Goal: Communication & Community: Answer question/provide support

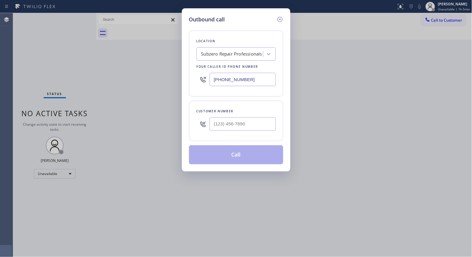
drag, startPoint x: 248, startPoint y: 82, endPoint x: 139, endPoint y: 56, distance: 112.4
click at [143, 62] on div "Outbound call Location Subzero Repair Professionals Your caller id phone number…" at bounding box center [236, 128] width 472 height 257
paste input "855) 731-495"
type input "[PHONE_NUMBER]"
drag, startPoint x: 245, startPoint y: 119, endPoint x: 185, endPoint y: 102, distance: 62.3
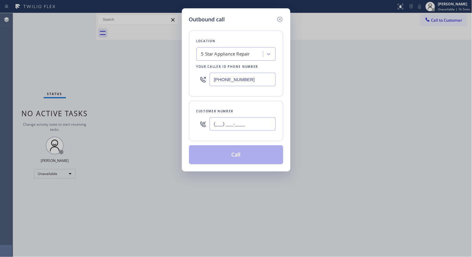
click at [190, 114] on div "Customer number (___) ___-____" at bounding box center [236, 121] width 94 height 40
paste input "858) 382-0559"
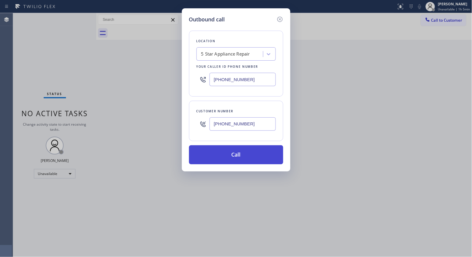
type input "[PHONE_NUMBER]"
click at [246, 155] on button "Call" at bounding box center [236, 154] width 94 height 19
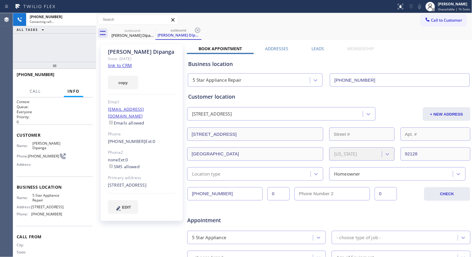
type input "[PHONE_NUMBER]"
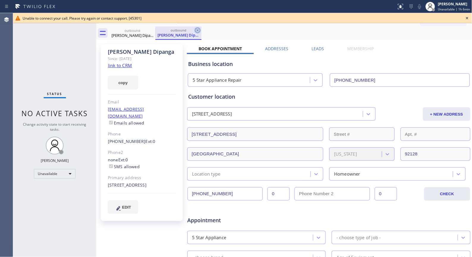
click at [199, 30] on icon at bounding box center [197, 30] width 7 height 7
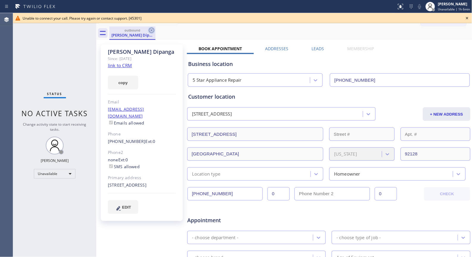
click at [154, 30] on icon at bounding box center [151, 30] width 5 height 5
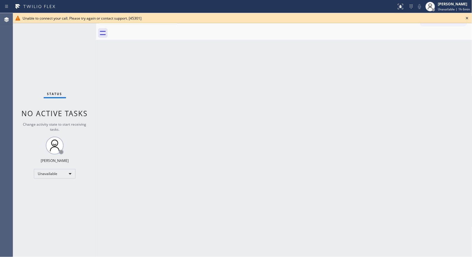
click at [465, 17] on icon at bounding box center [467, 18] width 7 height 7
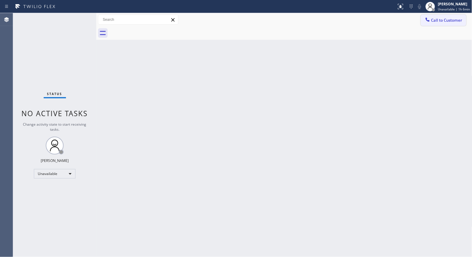
click at [458, 20] on span "Call to Customer" at bounding box center [446, 20] width 31 height 5
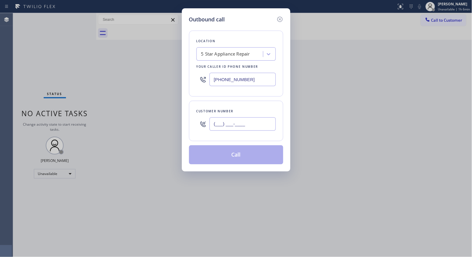
drag, startPoint x: 225, startPoint y: 119, endPoint x: 169, endPoint y: 115, distance: 56.6
click at [169, 115] on div "Outbound call Location 5 Star Appliance Repair Your caller id phone number [PHO…" at bounding box center [236, 128] width 472 height 257
paste input "858) 382-0559"
type input "[PHONE_NUMBER]"
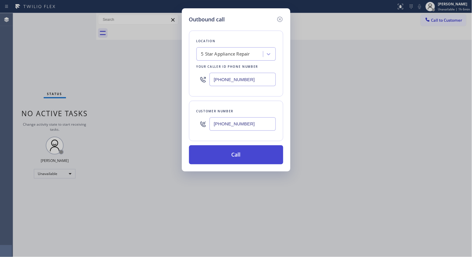
click at [223, 154] on button "Call" at bounding box center [236, 154] width 94 height 19
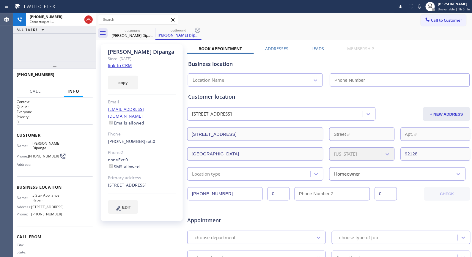
click at [194, 26] on div "Call to Customer Outbound call Location 5 Star Appliance Repair Your caller id …" at bounding box center [284, 19] width 376 height 13
type input "[PHONE_NUMBER]"
click at [198, 32] on icon at bounding box center [197, 30] width 7 height 7
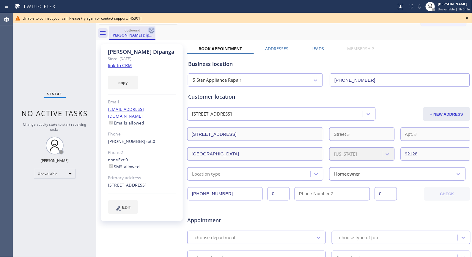
click at [150, 31] on icon at bounding box center [151, 30] width 7 height 7
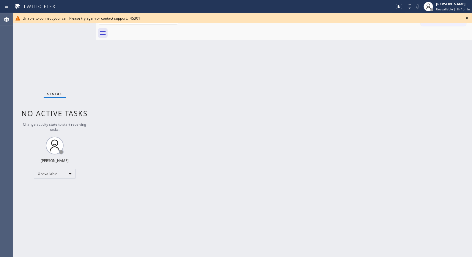
click at [467, 16] on icon at bounding box center [467, 18] width 7 height 7
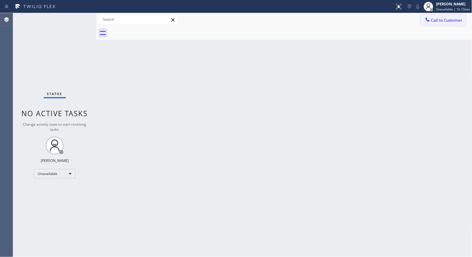
click at [453, 16] on button "Call to Customer" at bounding box center [443, 20] width 45 height 11
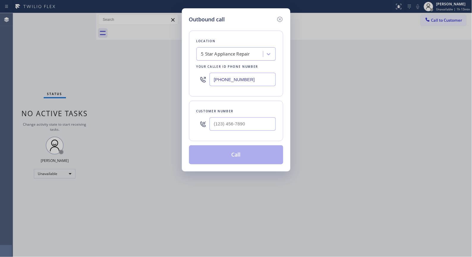
paste input "786) 485-11__"
drag, startPoint x: 256, startPoint y: 78, endPoint x: 205, endPoint y: 58, distance: 54.8
click at [199, 71] on div "[PHONE_NUMBER]" at bounding box center [235, 79] width 79 height 19
drag, startPoint x: 261, startPoint y: 79, endPoint x: 200, endPoint y: 69, distance: 61.4
click at [202, 75] on div "(786) 485-11__" at bounding box center [235, 79] width 79 height 19
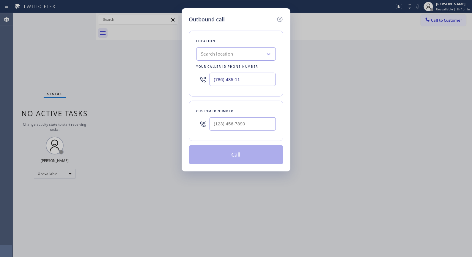
paste input "74"
type input "[PHONE_NUMBER]"
click at [245, 120] on input "(___) ___-____" at bounding box center [243, 123] width 66 height 13
paste input "305) 877-1308"
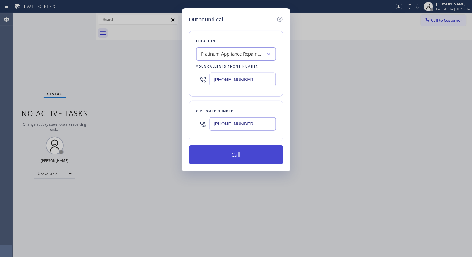
type input "[PHONE_NUMBER]"
click at [246, 151] on button "Call" at bounding box center [236, 154] width 94 height 19
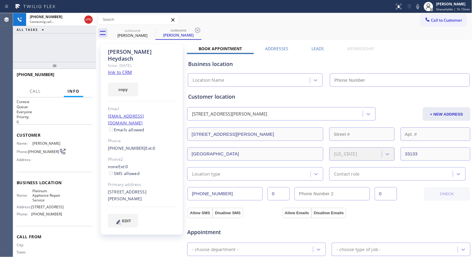
type input "[PHONE_NUMBER]"
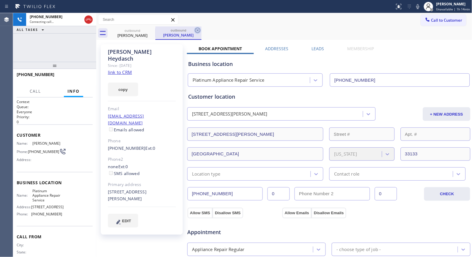
click at [200, 32] on icon at bounding box center [197, 30] width 5 height 5
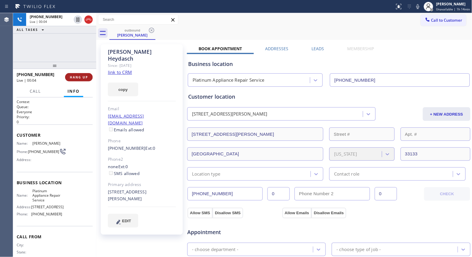
click at [78, 75] on span "HANG UP" at bounding box center [79, 77] width 18 height 4
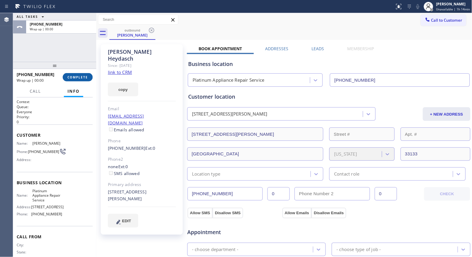
click at [80, 78] on span "COMPLETE" at bounding box center [77, 77] width 21 height 4
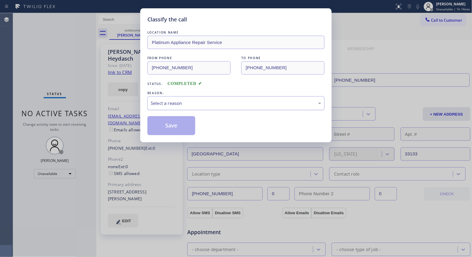
click at [205, 105] on div "Select a reason" at bounding box center [236, 103] width 171 height 7
click at [174, 125] on button "Save" at bounding box center [171, 125] width 48 height 19
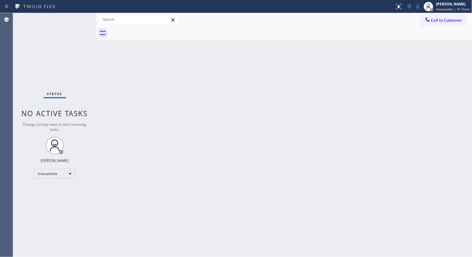
click at [447, 22] on span "Call to Customer" at bounding box center [446, 20] width 31 height 5
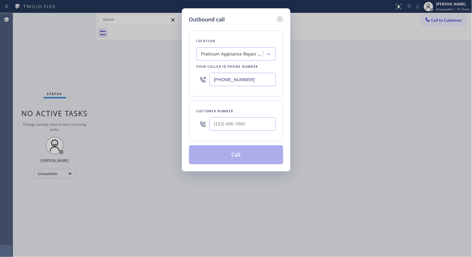
drag, startPoint x: 263, startPoint y: 78, endPoint x: 170, endPoint y: 13, distance: 113.5
click at [169, 63] on div "Outbound call Location Platinum Appliance Repair Service Your caller id phone n…" at bounding box center [236, 128] width 472 height 257
paste input "424) 289-6505"
type input "[PHONE_NUMBER]"
click at [236, 123] on input "(___) ___-____" at bounding box center [243, 123] width 66 height 13
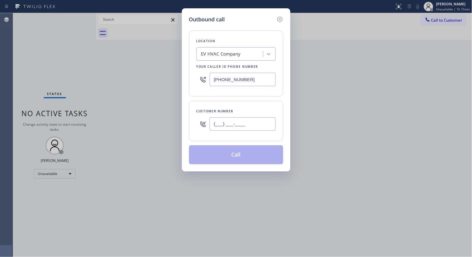
paste input "213) 624-9258"
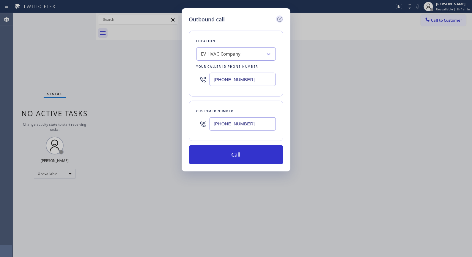
click at [279, 16] on icon at bounding box center [279, 19] width 7 height 7
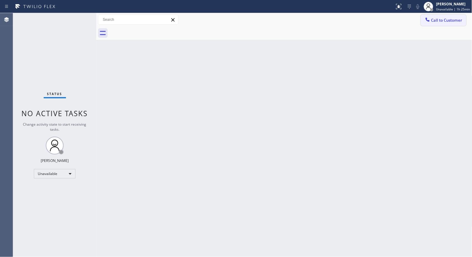
click at [447, 22] on span "Call to Customer" at bounding box center [446, 20] width 31 height 5
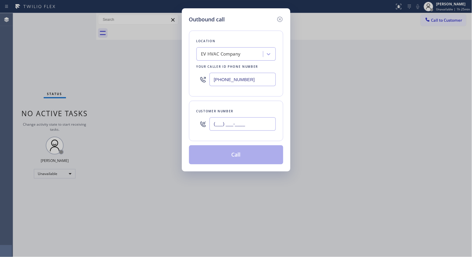
drag, startPoint x: 213, startPoint y: 119, endPoint x: 150, endPoint y: 1, distance: 134.1
click at [158, 73] on div "Outbound call Location EV HVAC Company Your caller id phone number [PHONE_NUMBE…" at bounding box center [236, 128] width 472 height 257
paste input "626) 384-1604"
type input "[PHONE_NUMBER]"
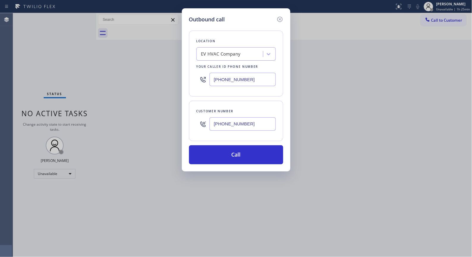
drag, startPoint x: 261, startPoint y: 74, endPoint x: 168, endPoint y: 67, distance: 93.0
click at [168, 67] on div "Outbound call Location EV HVAC Company Your caller id phone number [PHONE_NUMBE…" at bounding box center [236, 128] width 472 height 257
paste input "855) 999-4417"
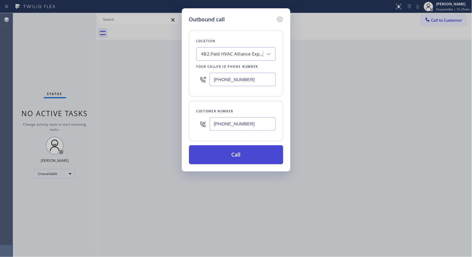
type input "[PHONE_NUMBER]"
click at [229, 152] on button "Call" at bounding box center [236, 154] width 94 height 19
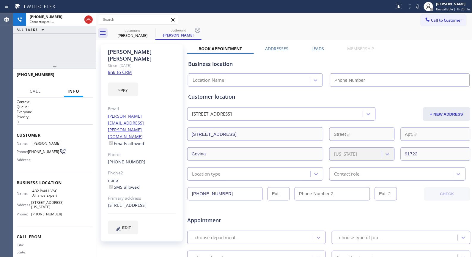
type input "[PHONE_NUMBER]"
click at [200, 32] on icon at bounding box center [197, 30] width 5 height 5
drag, startPoint x: 55, startPoint y: 66, endPoint x: 56, endPoint y: 51, distance: 14.9
click at [56, 51] on div "[PHONE_NUMBER] Connecting call… ALL TASKS ALL TASKS ACTIVE TASKS TASKS IN WRAP …" at bounding box center [54, 135] width 83 height 244
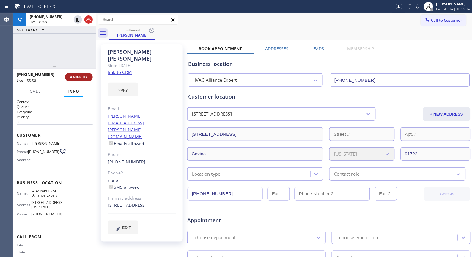
click at [84, 76] on span "HANG UP" at bounding box center [79, 77] width 18 height 4
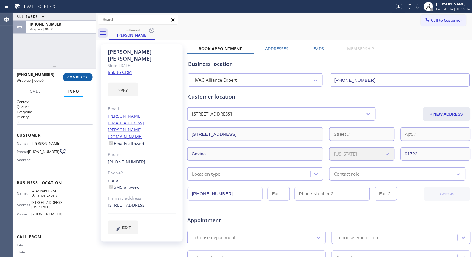
click at [75, 79] on span "COMPLETE" at bounding box center [77, 77] width 21 height 4
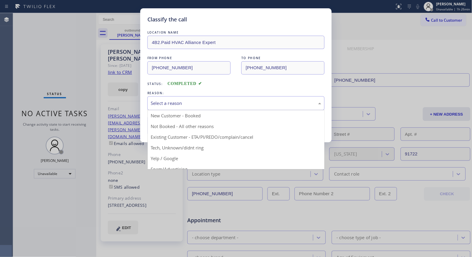
click at [178, 105] on div "Select a reason" at bounding box center [236, 103] width 171 height 7
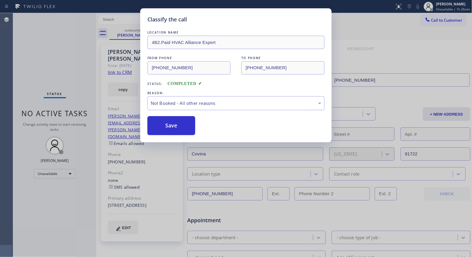
click at [176, 125] on button "Save" at bounding box center [171, 125] width 48 height 19
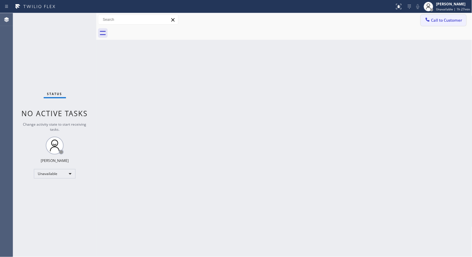
drag, startPoint x: 455, startPoint y: 19, endPoint x: 268, endPoint y: 65, distance: 192.8
click at [454, 20] on span "Call to Customer" at bounding box center [446, 20] width 31 height 5
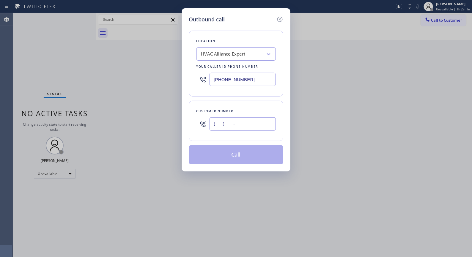
drag, startPoint x: 186, startPoint y: 123, endPoint x: 179, endPoint y: 111, distance: 13.7
click at [182, 117] on div "Outbound call Location HVAC Alliance Expert Your caller id phone number [PHONE_…" at bounding box center [236, 89] width 108 height 163
paste input "626) 384-1604"
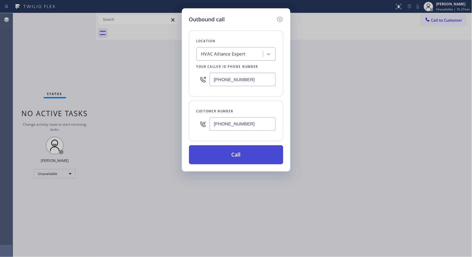
type input "[PHONE_NUMBER]"
click at [248, 158] on button "Call" at bounding box center [236, 154] width 94 height 19
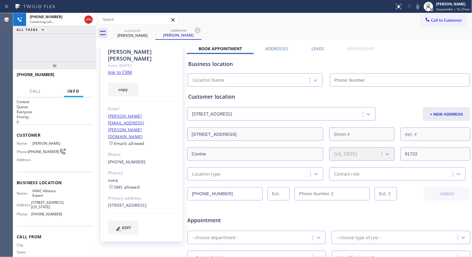
type input "[PHONE_NUMBER]"
click at [196, 28] on icon at bounding box center [197, 30] width 7 height 7
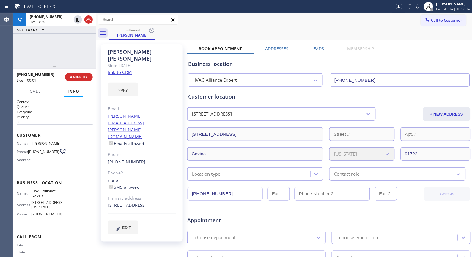
click at [213, 26] on div "Call to Customer Outbound call Location HVAC Alliance Expert Your caller id pho…" at bounding box center [284, 19] width 376 height 13
click at [85, 77] on span "HANG UP" at bounding box center [79, 77] width 18 height 4
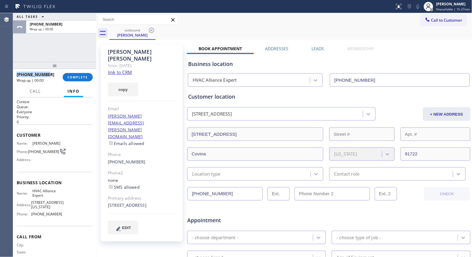
drag, startPoint x: 48, startPoint y: 76, endPoint x: 14, endPoint y: 73, distance: 34.6
click at [14, 73] on div "[PHONE_NUMBER] Wrap up | 00:00 COMPLETE" at bounding box center [54, 77] width 83 height 17
copy span "[PHONE_NUMBER]"
click at [83, 72] on div "[PHONE_NUMBER] Wrap up | 02:26 COMPLETE" at bounding box center [55, 77] width 76 height 15
click at [79, 78] on span "COMPLETE" at bounding box center [77, 77] width 21 height 4
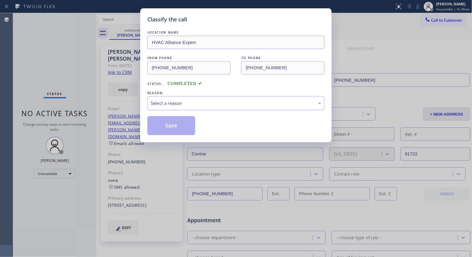
click at [234, 103] on div "Select a reason" at bounding box center [236, 103] width 171 height 7
click at [195, 125] on button "Save" at bounding box center [171, 125] width 48 height 19
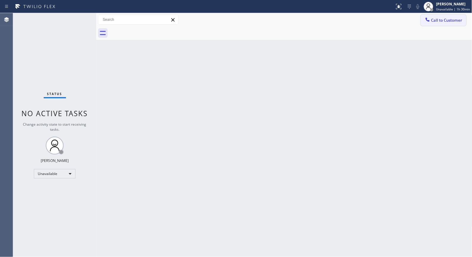
click at [456, 23] on span "Call to Customer" at bounding box center [446, 20] width 31 height 5
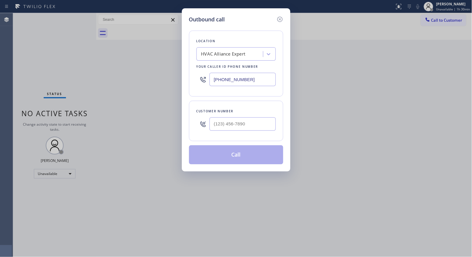
drag, startPoint x: 245, startPoint y: 76, endPoint x: 146, endPoint y: 62, distance: 100.3
click at [146, 62] on div "Outbound call Location HVAC Alliance Expert Your caller id phone number [PHONE_…" at bounding box center [236, 128] width 472 height 257
paste input "415) 592-6313"
type input "[PHONE_NUMBER]"
drag, startPoint x: 262, startPoint y: 131, endPoint x: 185, endPoint y: 117, distance: 77.5
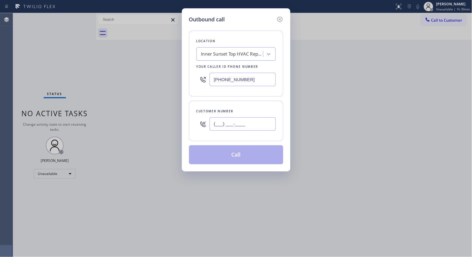
click at [185, 117] on div "Outbound call Location Inner Sunset Top HVAC Repair Your caller id phone number…" at bounding box center [236, 89] width 108 height 163
paste input "415) 902-5374"
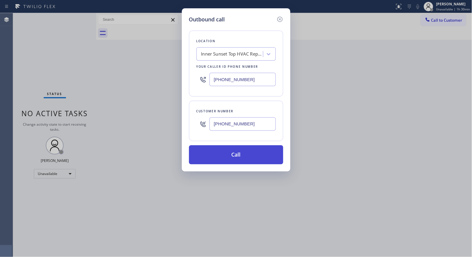
type input "[PHONE_NUMBER]"
click at [244, 152] on button "Call" at bounding box center [236, 154] width 94 height 19
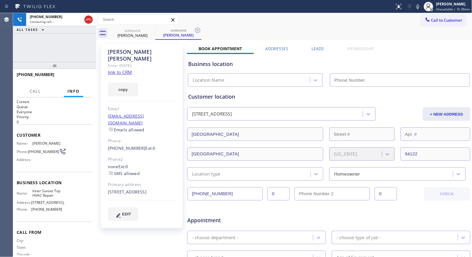
type input "[PHONE_NUMBER]"
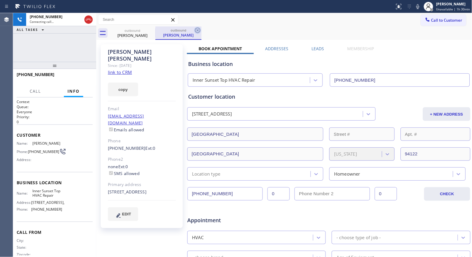
click at [195, 32] on icon at bounding box center [197, 30] width 7 height 7
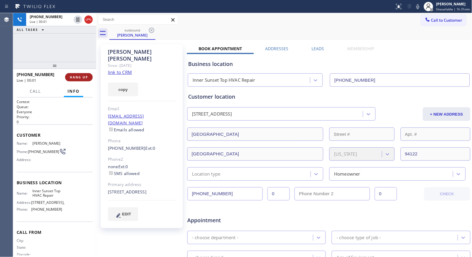
click at [75, 78] on span "HANG UP" at bounding box center [79, 77] width 18 height 4
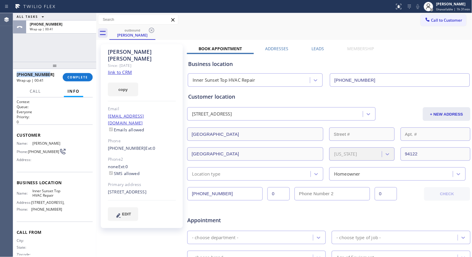
drag, startPoint x: 48, startPoint y: 74, endPoint x: 15, endPoint y: 73, distance: 32.7
click at [15, 73] on div "[PHONE_NUMBER] Wrap up | 00:41 COMPLETE" at bounding box center [54, 77] width 83 height 17
copy span "[PHONE_NUMBER]"
click at [79, 74] on button "COMPLETE" at bounding box center [78, 77] width 30 height 8
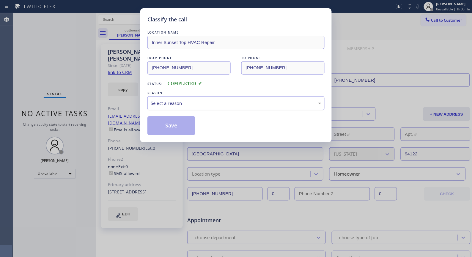
click at [210, 103] on div "Select a reason" at bounding box center [236, 103] width 171 height 7
drag, startPoint x: 181, startPoint y: 129, endPoint x: 240, endPoint y: 180, distance: 77.9
click at [180, 130] on button "Save" at bounding box center [171, 125] width 48 height 19
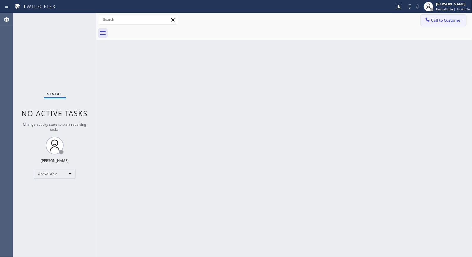
click at [459, 23] on button "Call to Customer" at bounding box center [443, 20] width 45 height 11
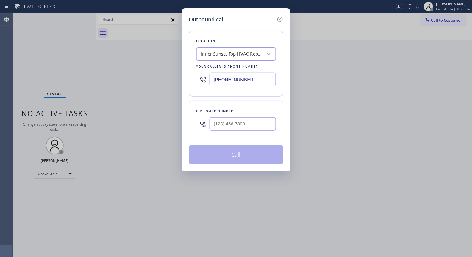
drag, startPoint x: 197, startPoint y: 71, endPoint x: 172, endPoint y: 69, distance: 25.7
click at [172, 69] on div "Outbound call Location [GEOGRAPHIC_DATA] Top HVAC Repair Your caller id phone n…" at bounding box center [236, 128] width 472 height 257
drag, startPoint x: 253, startPoint y: 123, endPoint x: 176, endPoint y: 109, distance: 78.3
click at [176, 109] on div "Outbound call Location Inner Sunset Top HVAC Repair Your caller id phone number…" at bounding box center [236, 128] width 472 height 257
paste input "858) 692-9138"
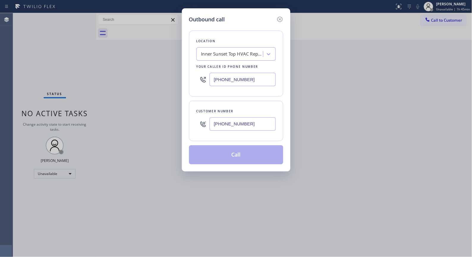
type input "[PHONE_NUMBER]"
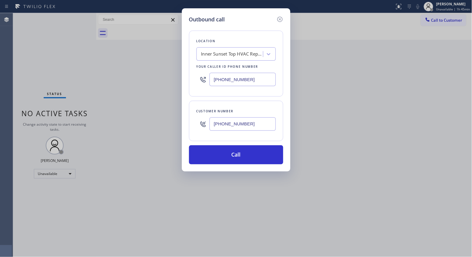
paste input "855) 731-4952"
drag, startPoint x: 197, startPoint y: 73, endPoint x: 182, endPoint y: 70, distance: 14.8
click at [182, 70] on div "Outbound call Location [GEOGRAPHIC_DATA] Top HVAC Repair Your caller id phone n…" at bounding box center [236, 89] width 108 height 163
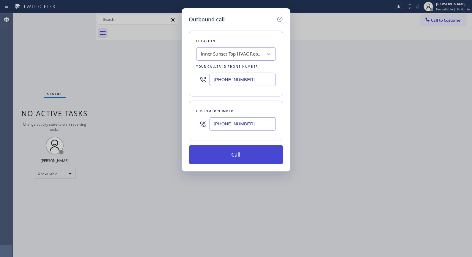
type input "[PHONE_NUMBER]"
click at [249, 156] on button "Call" at bounding box center [236, 154] width 94 height 19
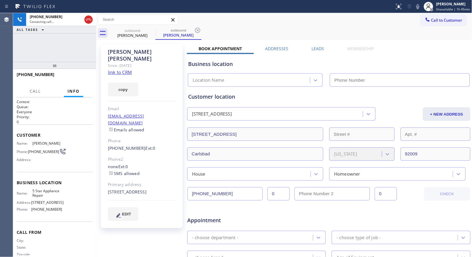
type input "[PHONE_NUMBER]"
click at [197, 29] on icon at bounding box center [197, 30] width 7 height 7
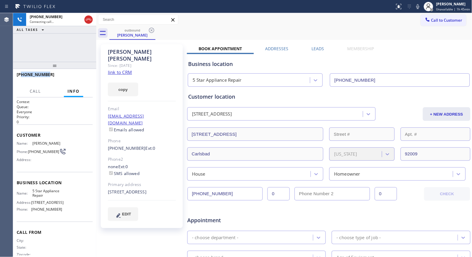
drag, startPoint x: 34, startPoint y: 73, endPoint x: 22, endPoint y: 72, distance: 12.3
click at [22, 72] on div "[PHONE_NUMBER]" at bounding box center [53, 75] width 72 height 6
drag, startPoint x: 84, startPoint y: 78, endPoint x: 51, endPoint y: 72, distance: 33.2
click at [84, 78] on span "HANG UP" at bounding box center [79, 77] width 18 height 4
click at [51, 75] on div "[PHONE_NUMBER]" at bounding box center [39, 75] width 44 height 6
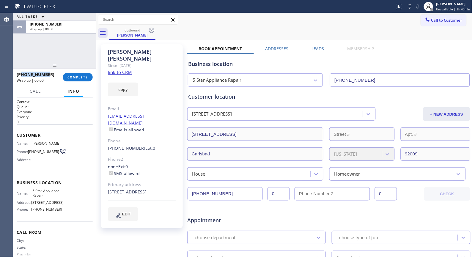
click at [54, 75] on div "[PHONE_NUMBER]" at bounding box center [38, 75] width 42 height 6
drag, startPoint x: 55, startPoint y: 73, endPoint x: 40, endPoint y: 73, distance: 15.2
click at [51, 73] on div "[PHONE_NUMBER]" at bounding box center [38, 75] width 42 height 6
drag, startPoint x: 45, startPoint y: 73, endPoint x: 21, endPoint y: 73, distance: 23.2
click at [21, 73] on div "[PHONE_NUMBER]" at bounding box center [38, 75] width 42 height 6
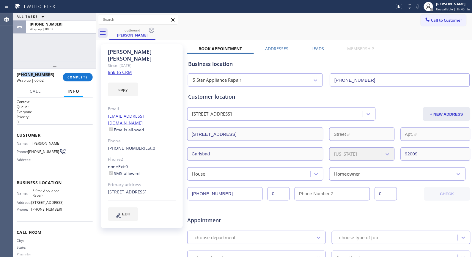
copy span "8586929138"
click at [83, 77] on span "COMPLETE" at bounding box center [77, 77] width 21 height 4
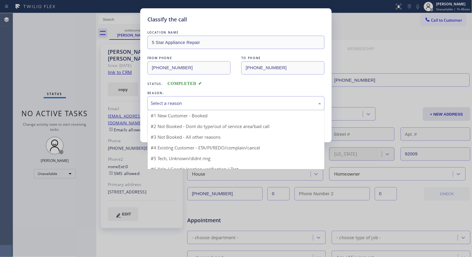
click at [205, 107] on div "Select a reason" at bounding box center [235, 103] width 177 height 14
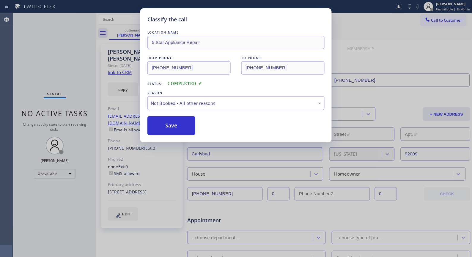
drag, startPoint x: 178, startPoint y: 127, endPoint x: 182, endPoint y: 143, distance: 16.4
click at [177, 128] on button "Save" at bounding box center [171, 125] width 48 height 19
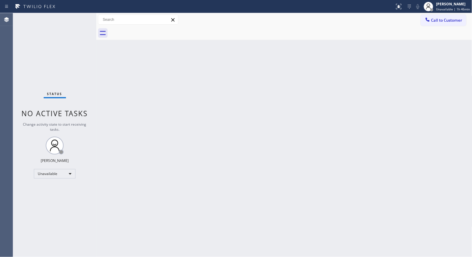
click at [178, 111] on div "Back to Dashboard Change Sender ID Customers Technicians Select a contact Outbo…" at bounding box center [284, 135] width 376 height 244
click at [448, 20] on span "Call to Customer" at bounding box center [446, 20] width 31 height 5
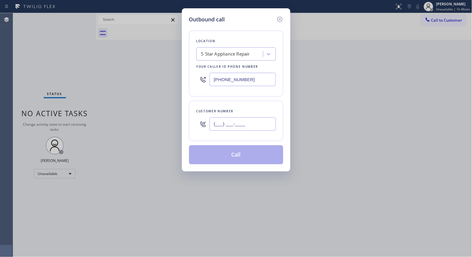
drag, startPoint x: 254, startPoint y: 122, endPoint x: 164, endPoint y: 119, distance: 90.1
click at [165, 123] on div "Outbound call Location 5 Star Appliance Repair Your caller id phone number [PHO…" at bounding box center [236, 128] width 472 height 257
paste input "858) 692-9138"
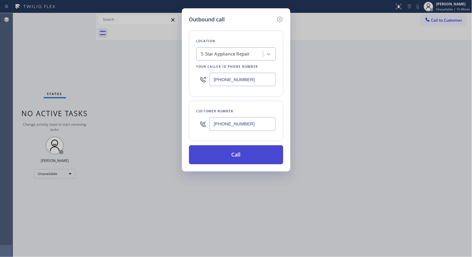
type input "[PHONE_NUMBER]"
click at [235, 154] on button "Call" at bounding box center [236, 154] width 94 height 19
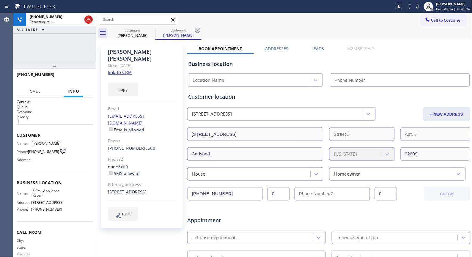
type input "[PHONE_NUMBER]"
click at [201, 31] on div "outbound [PERSON_NAME] outbound [PERSON_NAME]" at bounding box center [290, 32] width 363 height 13
click at [199, 32] on icon at bounding box center [197, 30] width 7 height 7
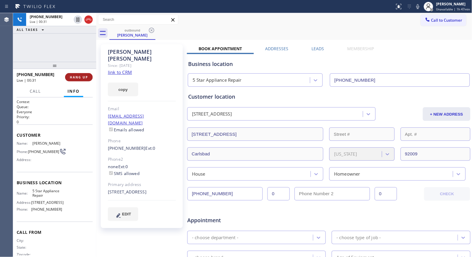
click at [78, 75] on span "HANG UP" at bounding box center [79, 77] width 18 height 4
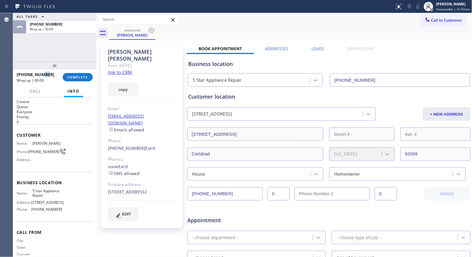
drag, startPoint x: 53, startPoint y: 73, endPoint x: 41, endPoint y: 74, distance: 12.0
click at [41, 74] on div "[PHONE_NUMBER]" at bounding box center [38, 75] width 42 height 6
click at [77, 76] on span "COMPLETE" at bounding box center [77, 77] width 21 height 4
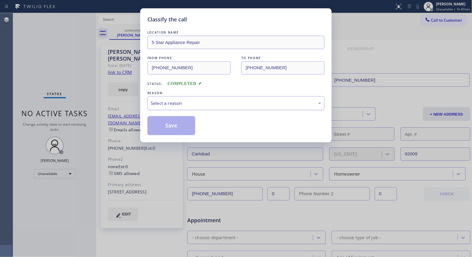
click at [225, 105] on div "Select a reason" at bounding box center [236, 103] width 171 height 7
click at [186, 127] on button "Save" at bounding box center [171, 125] width 48 height 19
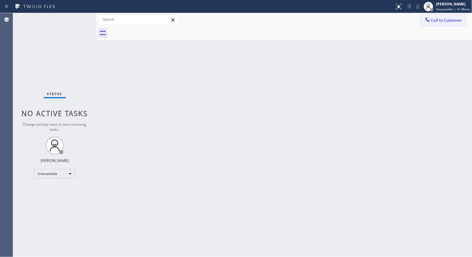
click at [443, 22] on span "Call to Customer" at bounding box center [446, 20] width 31 height 5
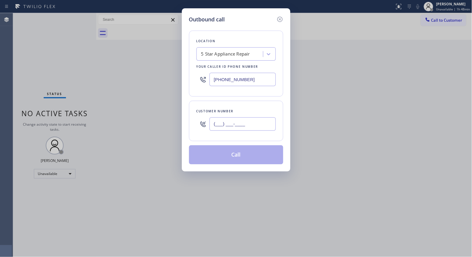
click at [251, 122] on input "(___) ___-____" at bounding box center [243, 123] width 66 height 13
paste input "858) 692-9138"
type input "[PHONE_NUMBER]"
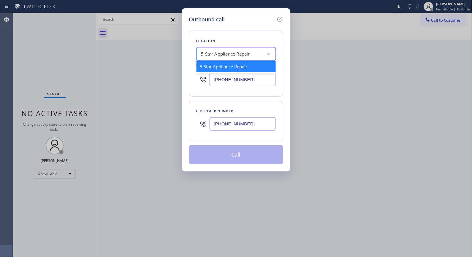
click at [239, 56] on div "5 Star Appliance Repair" at bounding box center [225, 54] width 49 height 7
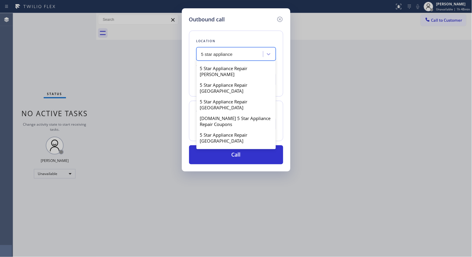
scroll to position [726, 0]
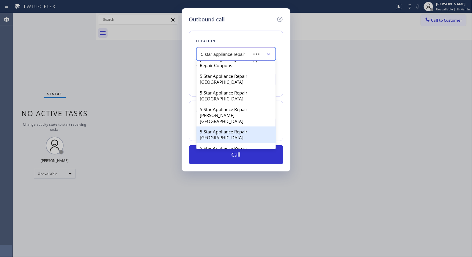
type input "5 star appliance repair e"
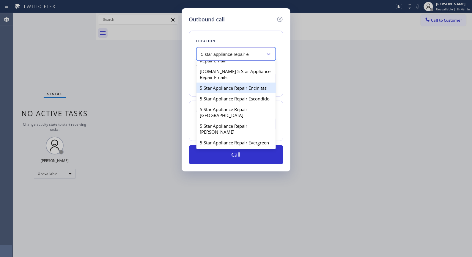
click at [215, 84] on div "5 Star Appliance Repair Encinitas" at bounding box center [235, 88] width 79 height 11
type input "[PHONE_NUMBER]"
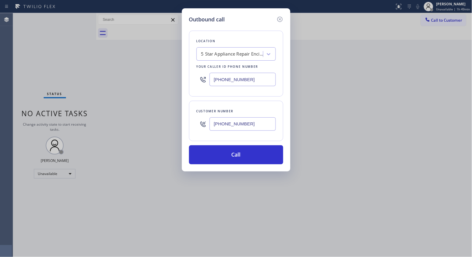
drag, startPoint x: 239, startPoint y: 158, endPoint x: 248, endPoint y: 127, distance: 33.2
click at [239, 158] on button "Call" at bounding box center [236, 154] width 94 height 19
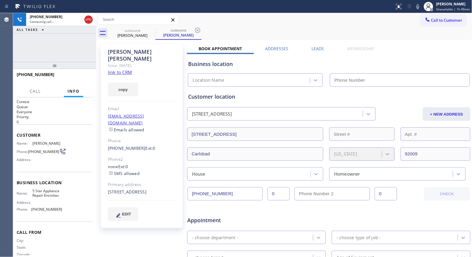
type input "[PHONE_NUMBER]"
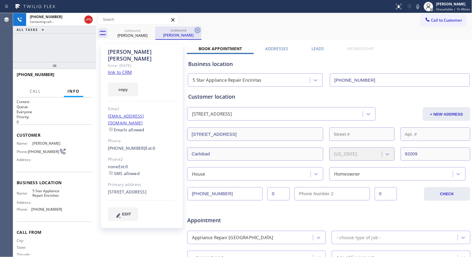
click at [194, 29] on icon at bounding box center [197, 30] width 7 height 7
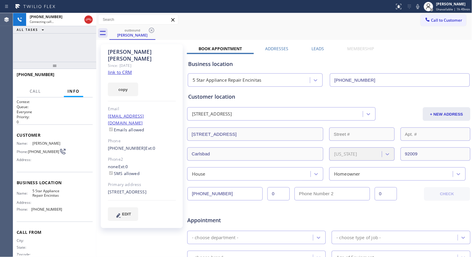
drag, startPoint x: 51, startPoint y: 68, endPoint x: 55, endPoint y: 50, distance: 19.0
click at [55, 50] on div "[PHONE_NUMBER] Connecting call… ALL TASKS ALL TASKS ACTIVE TASKS TASKS IN WRAP …" at bounding box center [54, 135] width 83 height 244
click at [233, 33] on div "outbound [PERSON_NAME]" at bounding box center [290, 32] width 363 height 13
click at [78, 77] on span "HANG UP" at bounding box center [79, 77] width 18 height 4
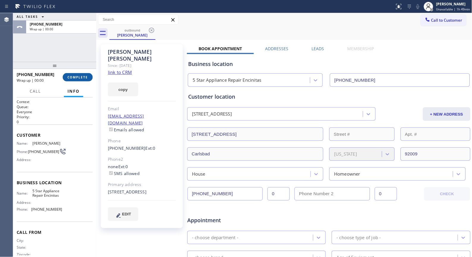
click at [81, 77] on span "COMPLETE" at bounding box center [77, 77] width 21 height 4
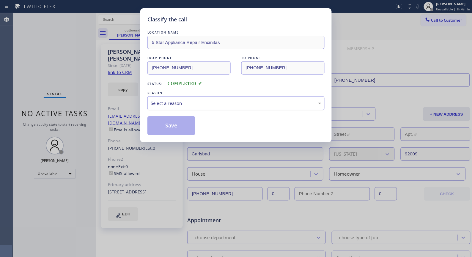
click at [188, 104] on div "Select a reason" at bounding box center [236, 103] width 171 height 7
drag, startPoint x: 169, startPoint y: 130, endPoint x: 124, endPoint y: 122, distance: 46.5
click at [169, 130] on button "Save" at bounding box center [171, 125] width 48 height 19
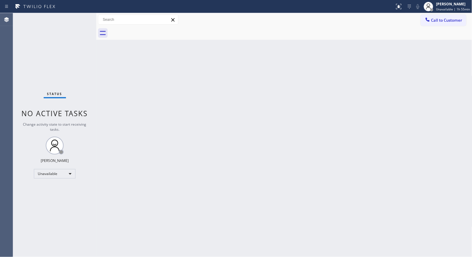
click at [251, 84] on div "Back to Dashboard Change Sender ID Customers Technicians Select a contact Outbo…" at bounding box center [284, 135] width 376 height 244
click at [448, 25] on button "Call to Customer" at bounding box center [443, 20] width 45 height 11
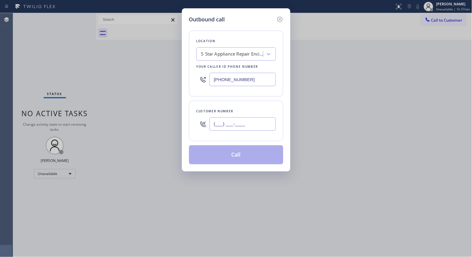
drag, startPoint x: 259, startPoint y: 123, endPoint x: 185, endPoint y: 108, distance: 75.1
click at [186, 112] on div "Outbound call Location 5 Star Appliance Repair Encinitas Your caller id phone n…" at bounding box center [236, 89] width 108 height 163
paste input "323) 358-5046"
type input "[PHONE_NUMBER]"
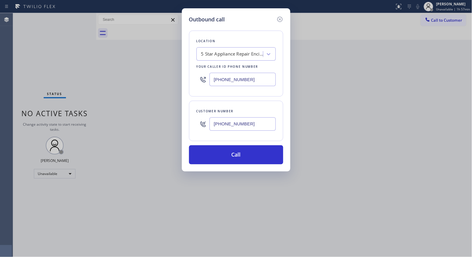
drag, startPoint x: 245, startPoint y: 78, endPoint x: 173, endPoint y: 81, distance: 71.6
click at [173, 81] on div "Outbound call Location 5 Star Appliance Repair Encinitas Your caller id phone n…" at bounding box center [236, 128] width 472 height 257
paste input "213) 408-7895"
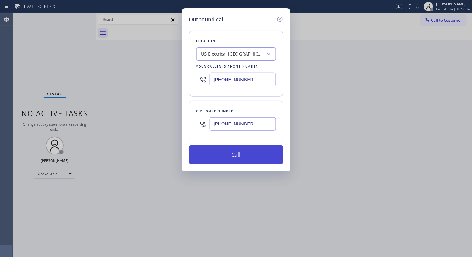
type input "[PHONE_NUMBER]"
click at [242, 158] on button "Call" at bounding box center [236, 154] width 94 height 19
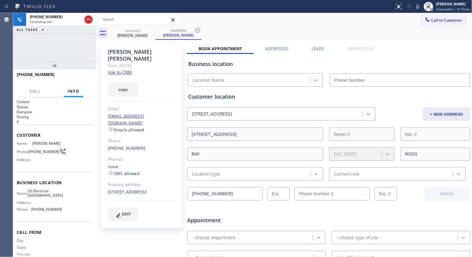
type input "[PHONE_NUMBER]"
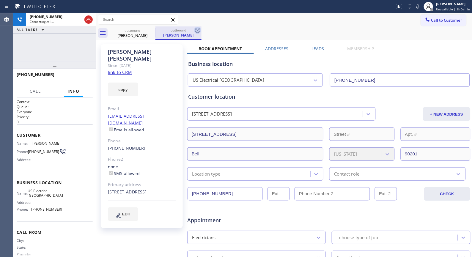
click at [196, 28] on icon at bounding box center [197, 30] width 7 height 7
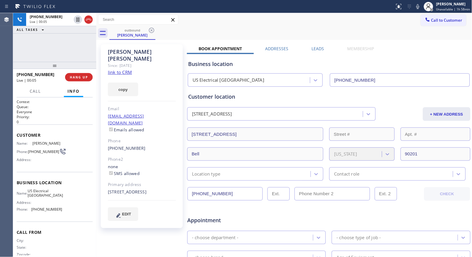
click at [222, 19] on div "Call to Customer Outbound call Location [GEOGRAPHIC_DATA] Electrical [GEOGRAPHI…" at bounding box center [284, 20] width 376 height 10
click at [78, 77] on span "HANG UP" at bounding box center [79, 77] width 18 height 4
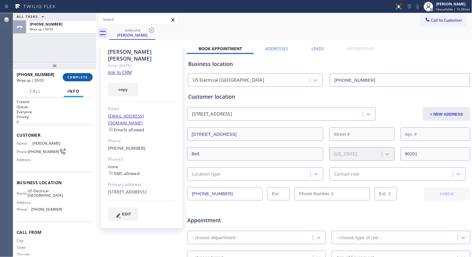
click at [89, 78] on button "COMPLETE" at bounding box center [78, 77] width 30 height 8
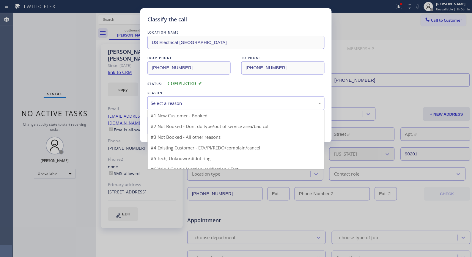
click at [279, 108] on div "Select a reason" at bounding box center [235, 103] width 177 height 14
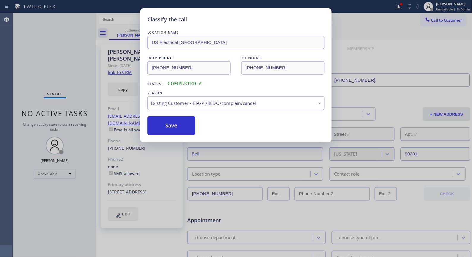
click at [182, 103] on div "Existing Customer - ETA/PI/REDO/complain/cancel" at bounding box center [236, 103] width 171 height 7
click at [179, 124] on button "Save" at bounding box center [171, 125] width 48 height 19
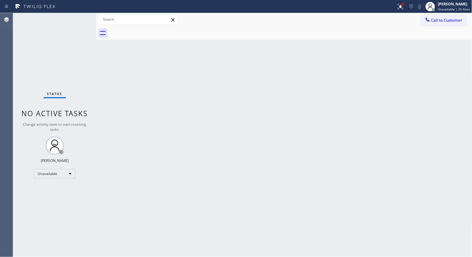
click at [268, 118] on div "Back to Dashboard Change Sender ID Customers Technicians Select a contact Outbo…" at bounding box center [284, 135] width 376 height 244
click at [313, 92] on div "Back to Dashboard Change Sender ID Customers Technicians Select a contact Outbo…" at bounding box center [284, 135] width 376 height 244
click at [262, 112] on div "Back to Dashboard Change Sender ID Customers Technicians Select a contact Outbo…" at bounding box center [284, 135] width 376 height 244
click at [259, 99] on div "Back to Dashboard Change Sender ID Customers Technicians Select a contact Outbo…" at bounding box center [284, 135] width 376 height 244
click at [209, 90] on div "Back to Dashboard Change Sender ID Customers Technicians Select a contact Outbo…" at bounding box center [284, 135] width 376 height 244
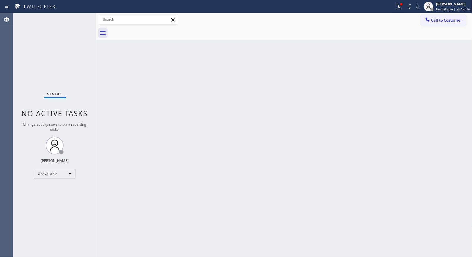
click at [199, 69] on div "Back to Dashboard Change Sender ID Customers Technicians Select a contact Outbo…" at bounding box center [284, 135] width 376 height 244
click at [452, 16] on button "Call to Customer" at bounding box center [443, 20] width 45 height 11
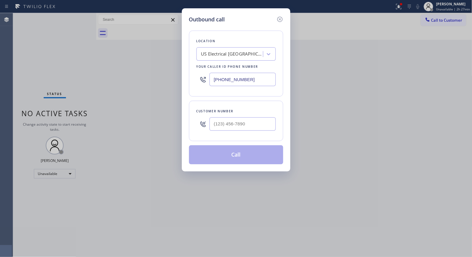
drag, startPoint x: 165, startPoint y: 67, endPoint x: 164, endPoint y: 49, distance: 17.3
click at [164, 66] on div "Outbound call Location [GEOGRAPHIC_DATA] Electrical [GEOGRAPHIC_DATA] Your call…" at bounding box center [236, 128] width 472 height 257
paste input "408) 692-1838"
type input "[PHONE_NUMBER]"
drag, startPoint x: 243, startPoint y: 124, endPoint x: 187, endPoint y: 127, distance: 56.5
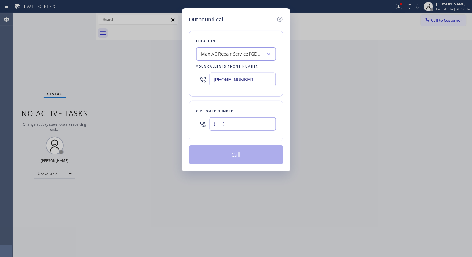
click at [187, 127] on div "Outbound call Location Max AC Repair Service [GEOGRAPHIC_DATA][PERSON_NAME] You…" at bounding box center [236, 89] width 108 height 163
paste input "408) 439-9300"
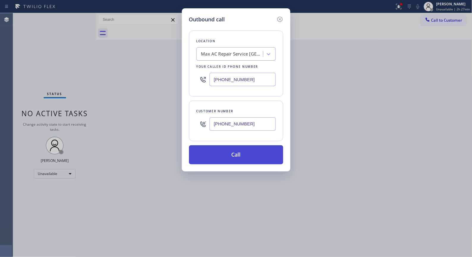
type input "[PHONE_NUMBER]"
click at [256, 156] on button "Call" at bounding box center [236, 154] width 94 height 19
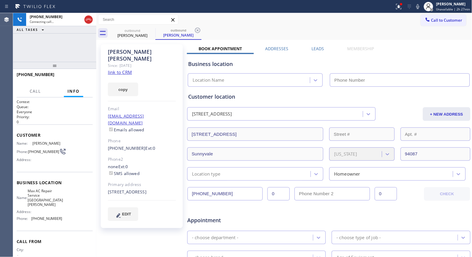
type input "[PHONE_NUMBER]"
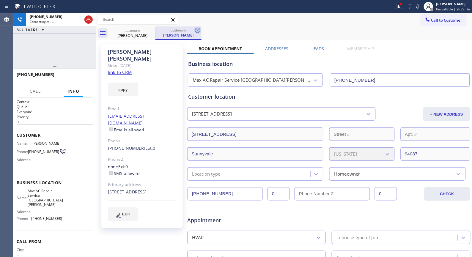
click at [200, 30] on icon at bounding box center [197, 30] width 7 height 7
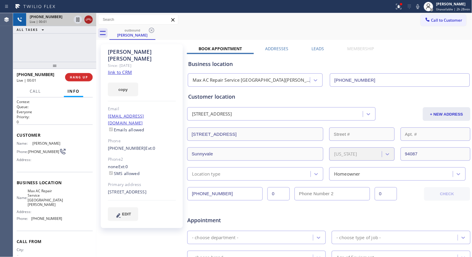
click at [92, 19] on icon at bounding box center [88, 19] width 7 height 7
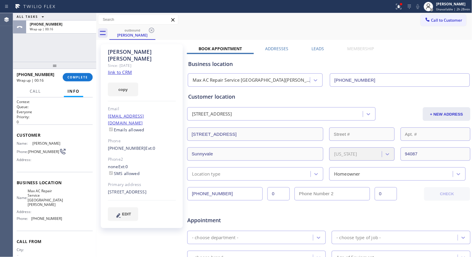
click at [215, 22] on div "Call to Customer Outbound call Location Max AC Repair Service [GEOGRAPHIC_DATA]…" at bounding box center [284, 20] width 376 height 10
drag, startPoint x: 49, startPoint y: 73, endPoint x: 21, endPoint y: 76, distance: 28.1
click at [21, 76] on div "[PHONE_NUMBER]" at bounding box center [38, 75] width 42 height 6
copy span "4084399300"
click at [451, 25] on button "Call to Customer" at bounding box center [443, 20] width 45 height 11
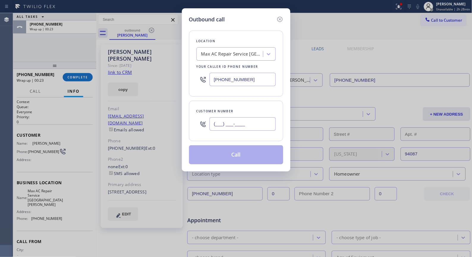
drag, startPoint x: 269, startPoint y: 127, endPoint x: 181, endPoint y: 118, distance: 88.4
click at [186, 122] on div "Outbound call Location Max AC Repair Service [GEOGRAPHIC_DATA][PERSON_NAME] You…" at bounding box center [236, 89] width 108 height 163
paste input "408) 439-9300"
type input "[PHONE_NUMBER]"
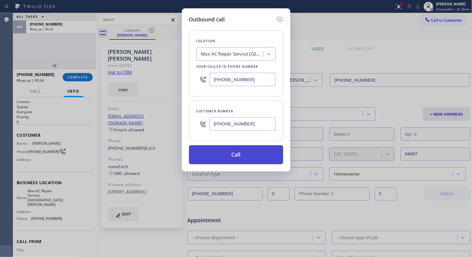
click at [236, 157] on button "Call" at bounding box center [236, 154] width 94 height 19
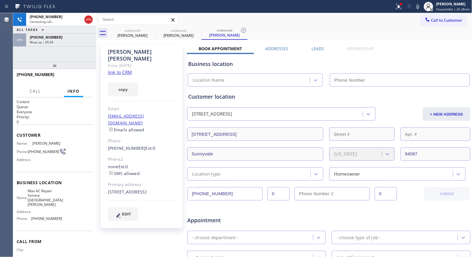
type input "[PHONE_NUMBER]"
click at [64, 44] on div "Wrap up | 00:33" at bounding box center [61, 42] width 63 height 4
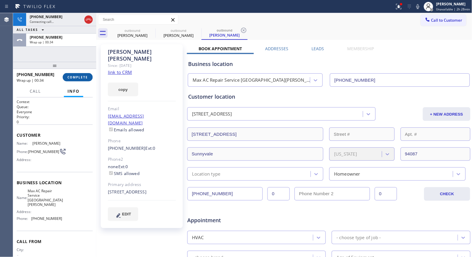
click at [81, 78] on span "COMPLETE" at bounding box center [77, 77] width 21 height 4
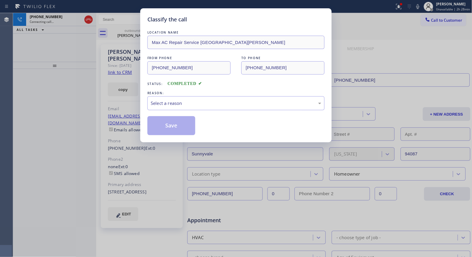
click at [183, 95] on div "REASON:" at bounding box center [235, 93] width 177 height 6
click at [187, 102] on div "Select a reason" at bounding box center [236, 103] width 171 height 7
click at [174, 124] on button "Save" at bounding box center [171, 125] width 48 height 19
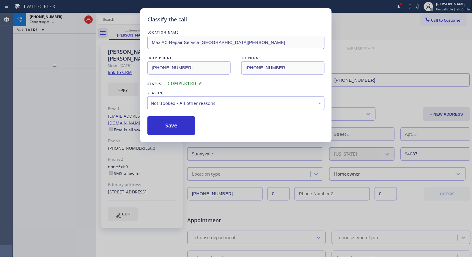
click at [67, 64] on div "Classify the call LOCATION NAME Max AC Repair Service Santa [PERSON_NAME] FROM …" at bounding box center [236, 128] width 472 height 257
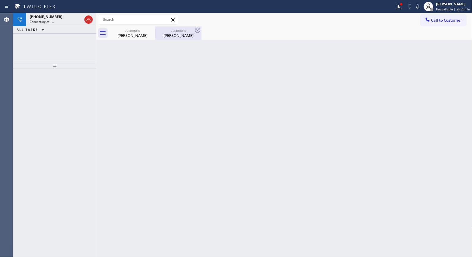
click at [193, 34] on div "[PERSON_NAME]" at bounding box center [178, 35] width 45 height 5
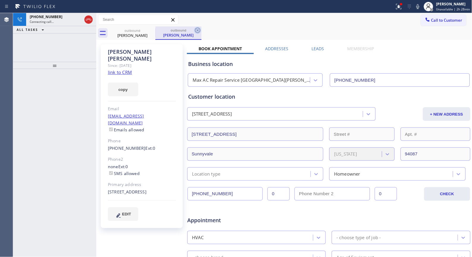
click at [197, 31] on icon at bounding box center [197, 30] width 5 height 5
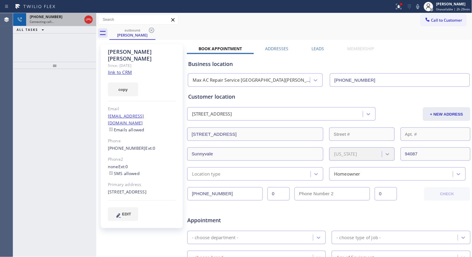
click at [55, 23] on div "Connecting call…" at bounding box center [56, 22] width 52 height 4
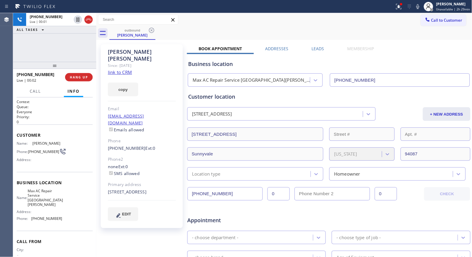
drag, startPoint x: 82, startPoint y: 77, endPoint x: 188, endPoint y: 40, distance: 111.8
click at [188, 40] on div "[PHONE_NUMBER] Live | 00:01 ALL TASKS ALL TASKS ACTIVE TASKS TASKS IN WRAP UP […" at bounding box center [242, 135] width 459 height 244
click at [80, 77] on span "HANG UP" at bounding box center [79, 77] width 18 height 4
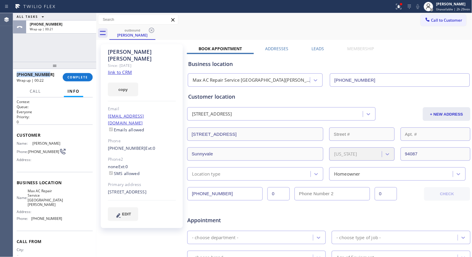
copy span "[PHONE_NUMBER]"
drag, startPoint x: 50, startPoint y: 73, endPoint x: 14, endPoint y: 77, distance: 36.2
click at [14, 77] on div "[PHONE_NUMBER] Wrap up | 00:22 COMPLETE" at bounding box center [54, 77] width 83 height 17
click at [47, 76] on div "[PHONE_NUMBER]" at bounding box center [38, 75] width 42 height 6
click at [10, 72] on div "Agent Desktop Classify the call LOCATION NAME [GEOGRAPHIC_DATA] FROM PHONE [PHO…" at bounding box center [236, 135] width 472 height 244
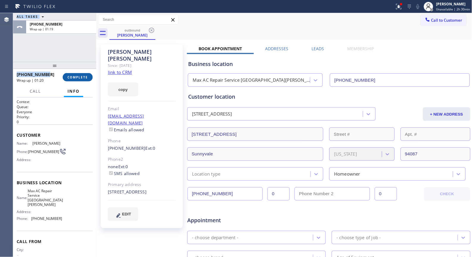
click at [81, 78] on span "COMPLETE" at bounding box center [77, 77] width 21 height 4
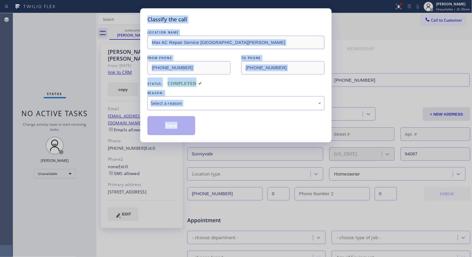
click at [224, 105] on div "Select a reason" at bounding box center [236, 103] width 171 height 7
click at [176, 125] on button "Save" at bounding box center [171, 125] width 48 height 19
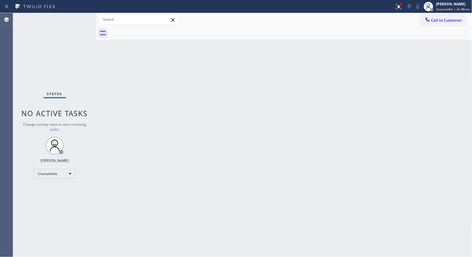
drag, startPoint x: 197, startPoint y: 103, endPoint x: 199, endPoint y: 88, distance: 15.1
click at [197, 103] on div "Back to Dashboard Change Sender ID Customers Technicians Select a contact Outbo…" at bounding box center [284, 135] width 376 height 244
click at [451, 18] on span "Call to Customer" at bounding box center [446, 20] width 31 height 5
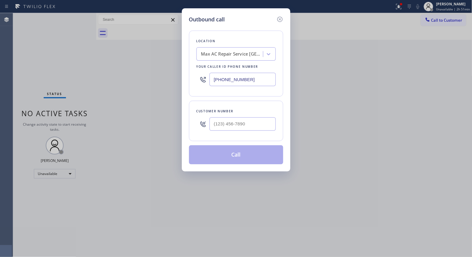
drag, startPoint x: 263, startPoint y: 78, endPoint x: 175, endPoint y: 56, distance: 90.0
click at [175, 56] on div "Outbound call Location Max AC Repair Service [GEOGRAPHIC_DATA][PERSON_NAME] You…" at bounding box center [236, 128] width 472 height 257
paste input "323) 991-919"
type input "[PHONE_NUMBER]"
drag, startPoint x: 238, startPoint y: 123, endPoint x: 182, endPoint y: 114, distance: 57.5
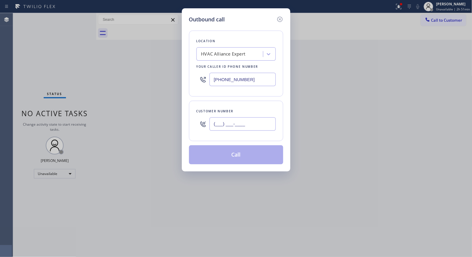
click at [182, 114] on div "Outbound call Location HVAC Alliance Expert Your caller id phone number [PHONE_…" at bounding box center [236, 89] width 108 height 163
paste input "949) 599-8332"
type input "[PHONE_NUMBER]"
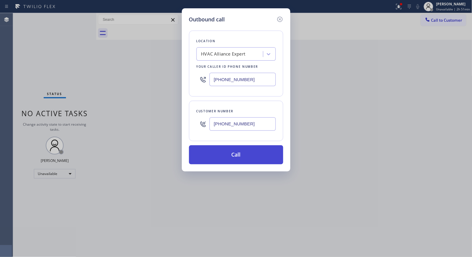
click at [256, 164] on button "Call" at bounding box center [236, 154] width 94 height 19
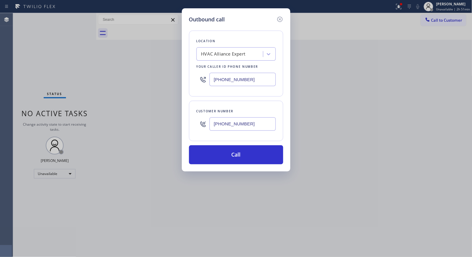
drag, startPoint x: 248, startPoint y: 153, endPoint x: 294, endPoint y: 24, distance: 137.1
click at [248, 156] on button "Call" at bounding box center [236, 154] width 94 height 19
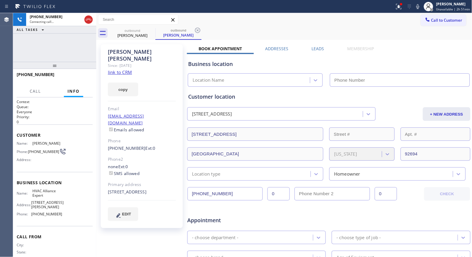
type input "[PHONE_NUMBER]"
click at [195, 31] on icon at bounding box center [197, 30] width 5 height 5
drag, startPoint x: 60, startPoint y: 63, endPoint x: 62, endPoint y: 55, distance: 7.6
click at [61, 56] on div "[PHONE_NUMBER] Connecting call… ALL TASKS ALL TASKS ACTIVE TASKS TASKS IN WRAP …" at bounding box center [54, 135] width 83 height 244
drag, startPoint x: 54, startPoint y: 67, endPoint x: 66, endPoint y: 37, distance: 32.1
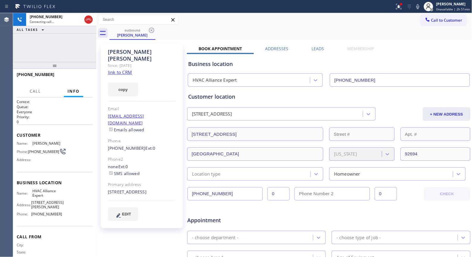
click at [66, 37] on div "[PHONE_NUMBER] Connecting call… ALL TASKS ALL TASKS ACTIVE TASKS TASKS IN WRAP …" at bounding box center [54, 135] width 83 height 244
drag, startPoint x: 51, startPoint y: 73, endPoint x: 17, endPoint y: 72, distance: 34.2
click at [17, 72] on div "[PHONE_NUMBER]" at bounding box center [53, 75] width 72 height 6
copy span "[PHONE_NUMBER]"
click at [82, 80] on button "HANG UP" at bounding box center [79, 77] width 28 height 8
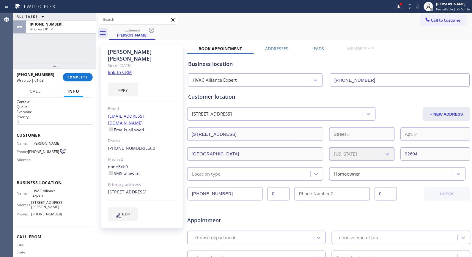
click at [44, 57] on div "ALL TASKS ALL TASKS ACTIVE TASKS TASKS IN WRAP UP [PHONE_NUMBER] Wrap up | 01:08" at bounding box center [54, 37] width 83 height 49
click at [82, 78] on span "COMPLETE" at bounding box center [77, 77] width 21 height 4
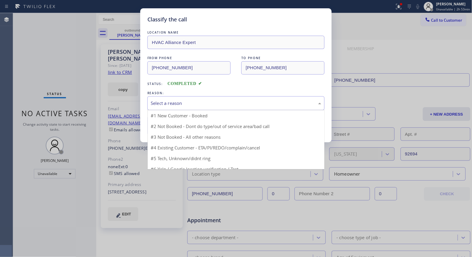
click at [241, 109] on div "Select a reason" at bounding box center [235, 103] width 177 height 14
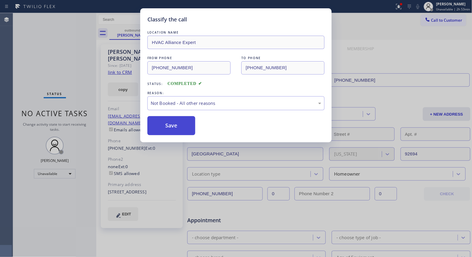
click at [177, 128] on button "Save" at bounding box center [171, 125] width 48 height 19
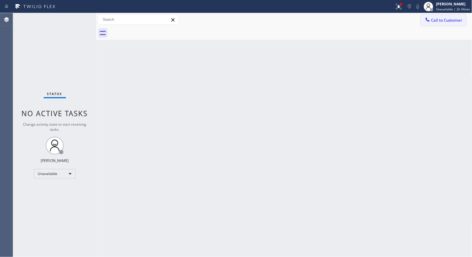
drag, startPoint x: 447, startPoint y: 23, endPoint x: 205, endPoint y: 96, distance: 252.7
click at [447, 23] on button "Call to Customer" at bounding box center [443, 20] width 45 height 11
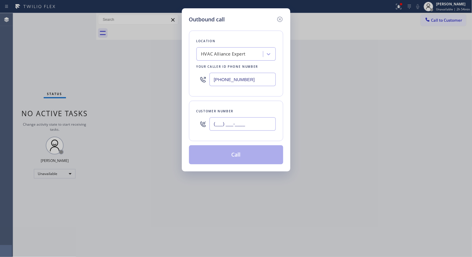
drag, startPoint x: 256, startPoint y: 122, endPoint x: 171, endPoint y: 111, distance: 86.0
click at [182, 121] on div "Outbound call Location HVAC Alliance Expert Your caller id phone number [PHONE_…" at bounding box center [236, 89] width 108 height 163
paste input "949) 599-8332"
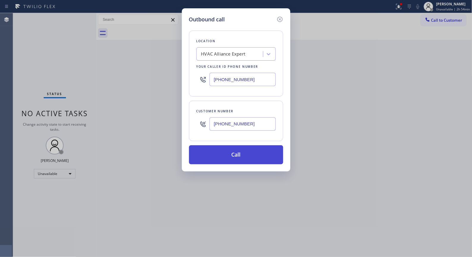
type input "[PHONE_NUMBER]"
drag, startPoint x: 244, startPoint y: 155, endPoint x: 248, endPoint y: 164, distance: 9.7
click at [244, 156] on button "Call" at bounding box center [236, 154] width 94 height 19
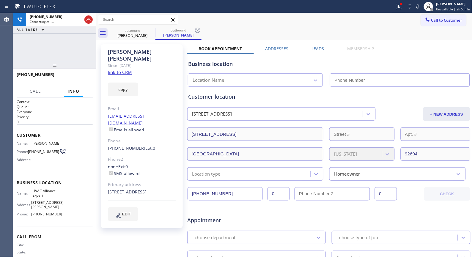
type input "[PHONE_NUMBER]"
drag, startPoint x: 200, startPoint y: 27, endPoint x: 293, endPoint y: 256, distance: 247.0
click at [200, 28] on icon at bounding box center [197, 30] width 7 height 7
drag, startPoint x: 49, startPoint y: 69, endPoint x: 51, endPoint y: 54, distance: 15.2
click at [51, 54] on div "[PHONE_NUMBER] Connecting call… ALL TASKS ALL TASKS ACTIVE TASKS TASKS IN WRAP …" at bounding box center [54, 135] width 83 height 244
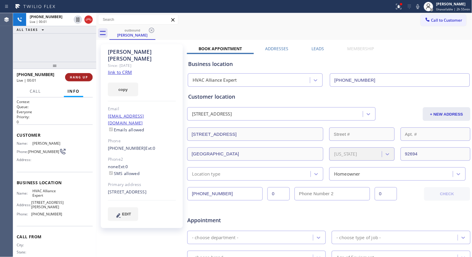
click at [85, 79] on button "HANG UP" at bounding box center [79, 77] width 28 height 8
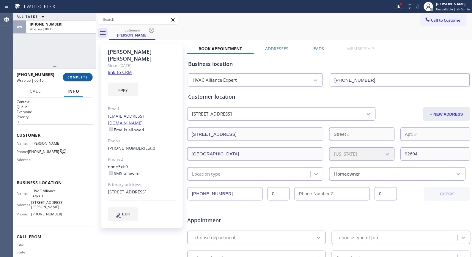
click at [81, 76] on span "COMPLETE" at bounding box center [77, 77] width 21 height 4
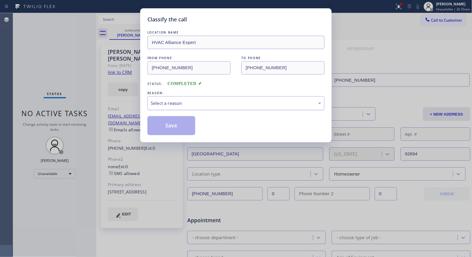
click at [237, 104] on div "Select a reason" at bounding box center [236, 103] width 171 height 7
click at [177, 124] on button "Save" at bounding box center [171, 125] width 48 height 19
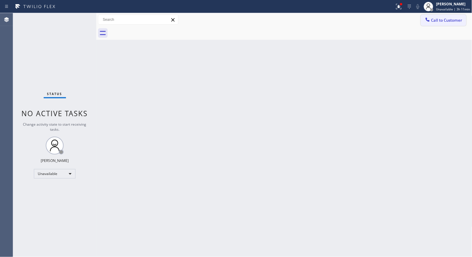
click at [440, 21] on span "Call to Customer" at bounding box center [446, 20] width 31 height 5
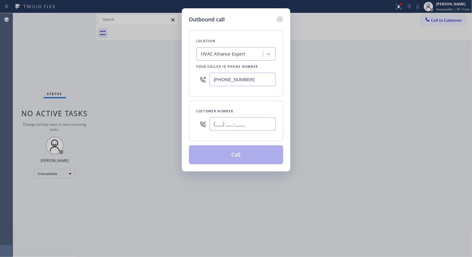
drag, startPoint x: 249, startPoint y: 118, endPoint x: 198, endPoint y: 101, distance: 53.8
click at [200, 105] on div "Customer number (___) ___-____" at bounding box center [236, 121] width 94 height 40
paste input "480) 946-9146"
type input "[PHONE_NUMBER]"
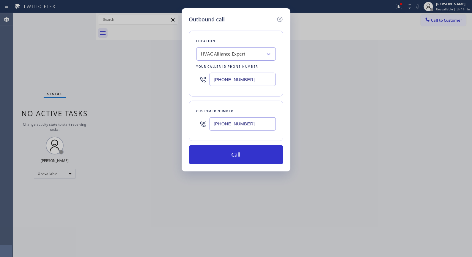
drag, startPoint x: 259, startPoint y: 78, endPoint x: 200, endPoint y: 83, distance: 60.0
click at [200, 83] on div "[PHONE_NUMBER]" at bounding box center [235, 79] width 79 height 19
paste input "855) 731-4952"
type input "[PHONE_NUMBER]"
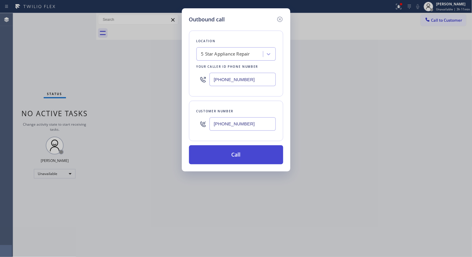
click at [229, 149] on button "Call" at bounding box center [236, 154] width 94 height 19
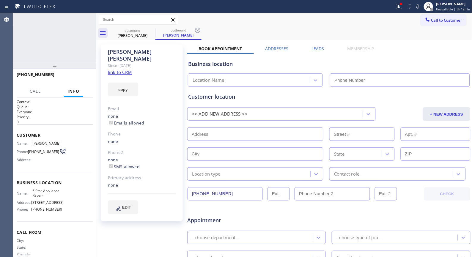
type input "[PHONE_NUMBER]"
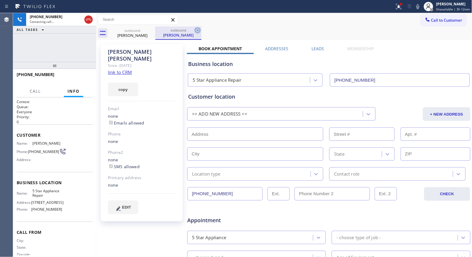
click at [200, 31] on icon at bounding box center [197, 30] width 5 height 5
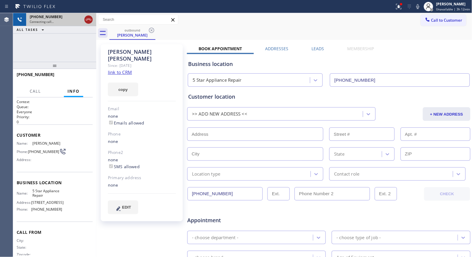
click at [87, 19] on icon at bounding box center [88, 20] width 5 height 2
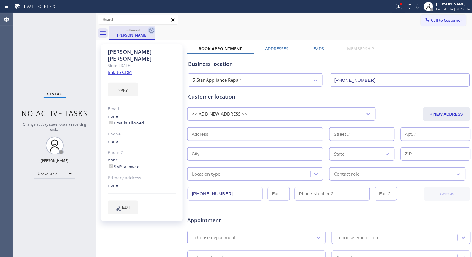
click at [152, 32] on icon at bounding box center [151, 30] width 7 height 7
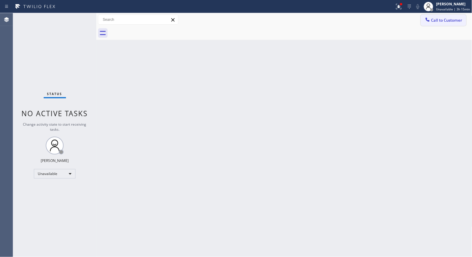
click at [443, 20] on span "Call to Customer" at bounding box center [446, 20] width 31 height 5
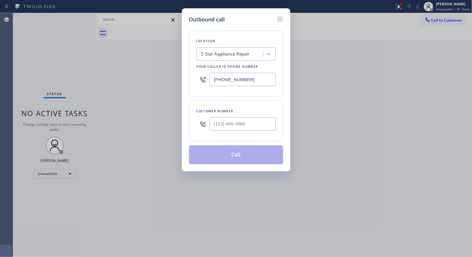
drag, startPoint x: 261, startPoint y: 78, endPoint x: 173, endPoint y: 7, distance: 112.6
click at [170, 46] on div "Outbound call Location 5 Star Appliance Repair Your caller id phone number [PHO…" at bounding box center [236, 128] width 472 height 257
paste input "949) 536-9698"
type input "[PHONE_NUMBER]"
drag, startPoint x: 248, startPoint y: 127, endPoint x: 168, endPoint y: 89, distance: 88.3
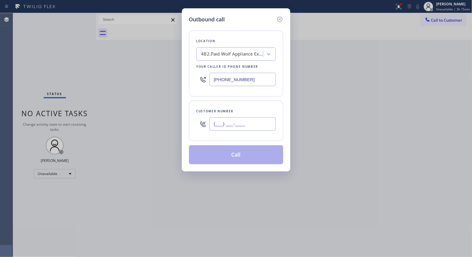
click at [187, 116] on div "Outbound call Location 4B2.Paid Wolf Appliance Expert Your caller id phone numb…" at bounding box center [236, 89] width 108 height 163
paste input "714) 679-1321"
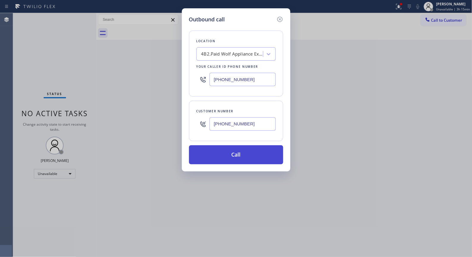
type input "[PHONE_NUMBER]"
click at [249, 158] on button "Call" at bounding box center [236, 154] width 94 height 19
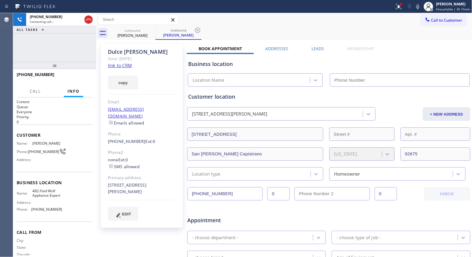
type input "[PHONE_NUMBER]"
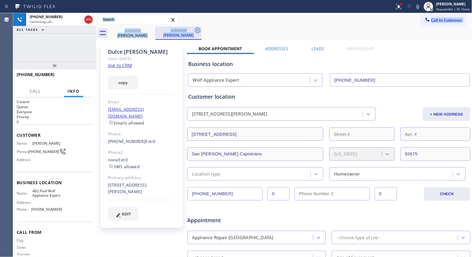
drag, startPoint x: 198, startPoint y: 25, endPoint x: 199, endPoint y: 29, distance: 4.3
click at [199, 29] on div "Call to Customer Outbound call Location Wolf Appliance Expert Your caller id ph…" at bounding box center [284, 26] width 376 height 27
click at [199, 29] on icon at bounding box center [197, 30] width 5 height 5
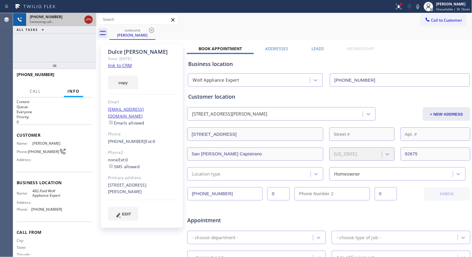
click at [87, 18] on icon at bounding box center [88, 19] width 7 height 7
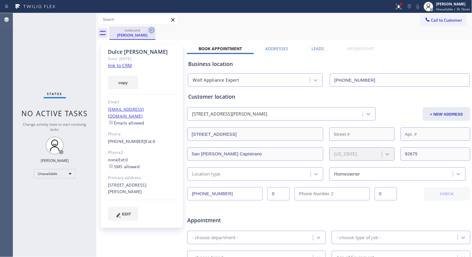
click at [151, 29] on icon at bounding box center [151, 30] width 7 height 7
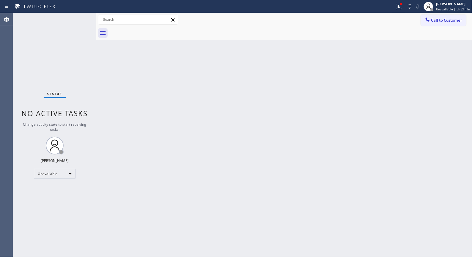
click at [186, 184] on div "Back to Dashboard Change Sender ID Customers Technicians Select a contact Outbo…" at bounding box center [284, 135] width 376 height 244
drag, startPoint x: 455, startPoint y: 22, endPoint x: 384, endPoint y: 26, distance: 70.9
click at [451, 22] on span "Call to Customer" at bounding box center [446, 20] width 31 height 5
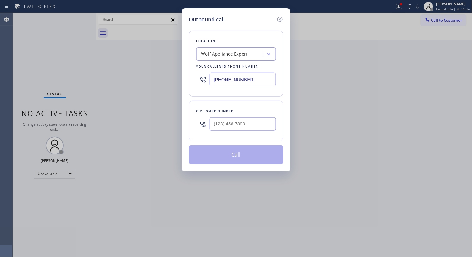
drag, startPoint x: 256, startPoint y: 79, endPoint x: 186, endPoint y: 56, distance: 73.5
click at [186, 60] on div "Outbound call Location Wolf Appliance Expert Your caller id phone number [PHONE…" at bounding box center [236, 89] width 108 height 163
paste input "760) 350-3337"
type input "[PHONE_NUMBER]"
click at [245, 123] on input "(___) ___-____" at bounding box center [243, 123] width 66 height 13
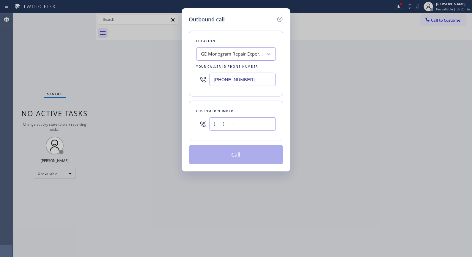
paste input "562) 810-2305"
type input "[PHONE_NUMBER]"
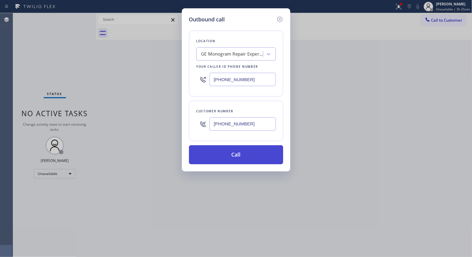
click at [256, 161] on button "Call" at bounding box center [236, 154] width 94 height 19
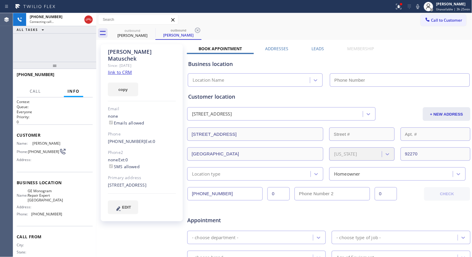
type input "[PHONE_NUMBER]"
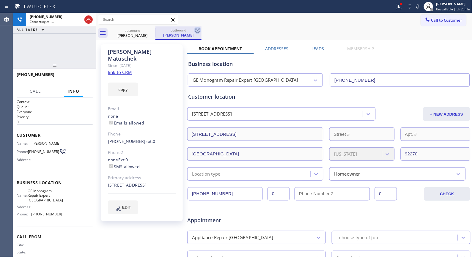
click at [200, 31] on icon at bounding box center [197, 30] width 5 height 5
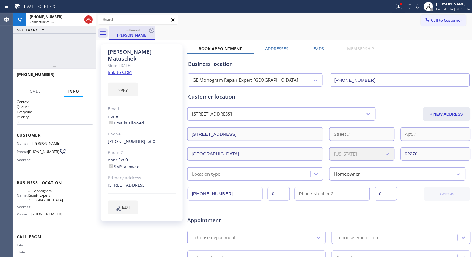
drag, startPoint x: 90, startPoint y: 19, endPoint x: 119, endPoint y: 30, distance: 31.0
click at [90, 20] on icon at bounding box center [88, 19] width 7 height 7
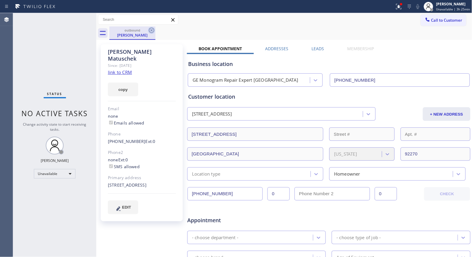
click at [153, 30] on icon at bounding box center [151, 30] width 7 height 7
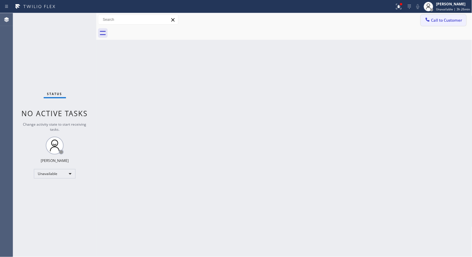
click at [442, 22] on span "Call to Customer" at bounding box center [446, 20] width 31 height 5
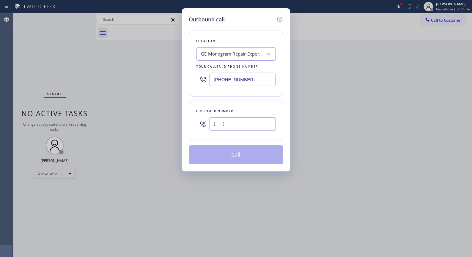
click at [239, 118] on input "(___) ___-____" at bounding box center [243, 123] width 66 height 13
paste input "562"
drag, startPoint x: 257, startPoint y: 122, endPoint x: 201, endPoint y: 129, distance: 56.3
click at [201, 129] on div "(___) ___-_562" at bounding box center [235, 123] width 79 height 19
paste input "562) 810-2305"
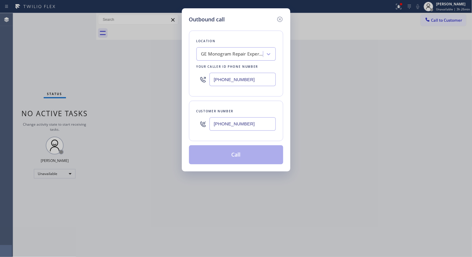
type input "[PHONE_NUMBER]"
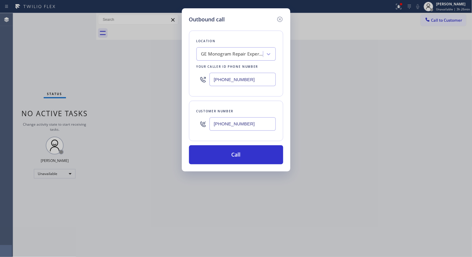
drag, startPoint x: 245, startPoint y: 155, endPoint x: 250, endPoint y: 116, distance: 38.9
click at [244, 150] on button "Call" at bounding box center [236, 154] width 94 height 19
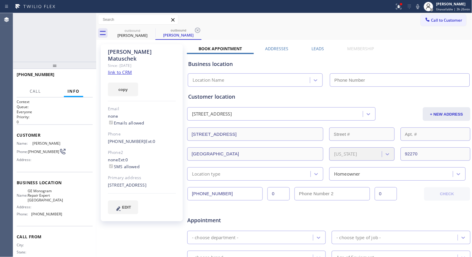
type input "[PHONE_NUMBER]"
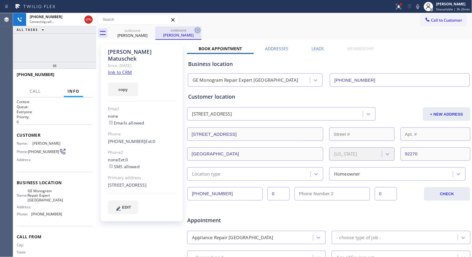
click at [196, 30] on icon at bounding box center [197, 30] width 7 height 7
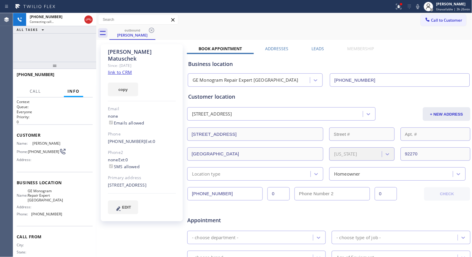
click at [117, 69] on link "link to CRM" at bounding box center [120, 72] width 24 height 6
drag, startPoint x: 235, startPoint y: 10, endPoint x: 217, endPoint y: 9, distance: 18.5
click at [235, 10] on div at bounding box center [197, 7] width 390 height 10
click at [92, 19] on icon at bounding box center [88, 19] width 7 height 7
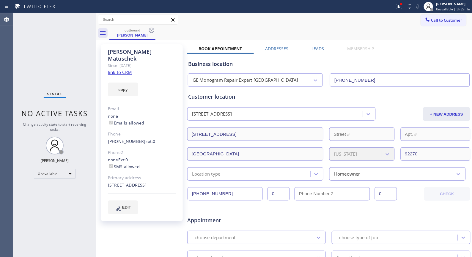
click at [155, 31] on div "outbound [PERSON_NAME]" at bounding box center [290, 32] width 363 height 13
drag, startPoint x: 152, startPoint y: 31, endPoint x: 158, endPoint y: 4, distance: 27.0
click at [152, 31] on icon at bounding box center [151, 30] width 5 height 5
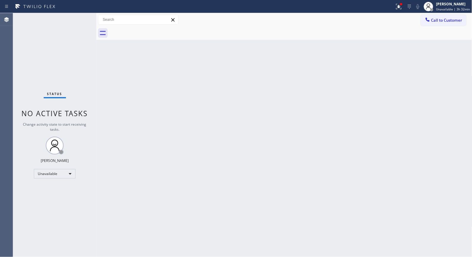
click at [367, 105] on div "Back to Dashboard Change Sender ID Customers Technicians Select a contact Outbo…" at bounding box center [284, 135] width 376 height 244
click at [446, 24] on button "Call to Customer" at bounding box center [443, 20] width 45 height 11
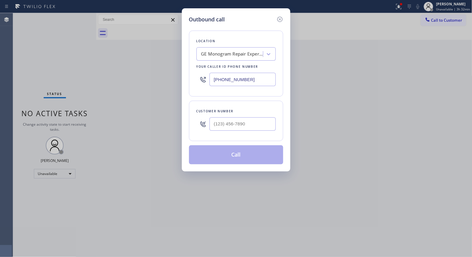
drag, startPoint x: 232, startPoint y: 72, endPoint x: 199, endPoint y: 67, distance: 33.4
click at [201, 67] on div "Location GE Monogram Repair Expert [GEOGRAPHIC_DATA] Your caller id phone numbe…" at bounding box center [236, 64] width 94 height 66
paste input "805) 309-7724"
type input "[PHONE_NUMBER]"
drag, startPoint x: 253, startPoint y: 121, endPoint x: 190, endPoint y: 116, distance: 63.2
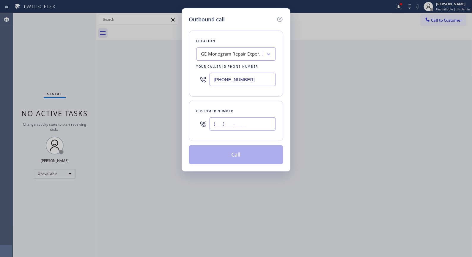
click at [190, 116] on div "Customer number (___) ___-____" at bounding box center [236, 121] width 94 height 40
paste input "805) 309-7724"
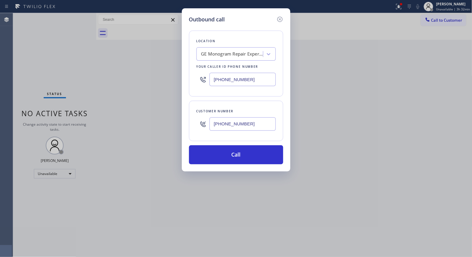
type input "[PHONE_NUMBER]"
drag, startPoint x: 263, startPoint y: 79, endPoint x: 186, endPoint y: 73, distance: 77.5
click at [186, 73] on div "Outbound call Location GE Monogram Repair Expert [GEOGRAPHIC_DATA] Your caller …" at bounding box center [236, 89] width 108 height 163
paste input "805) 991-7606"
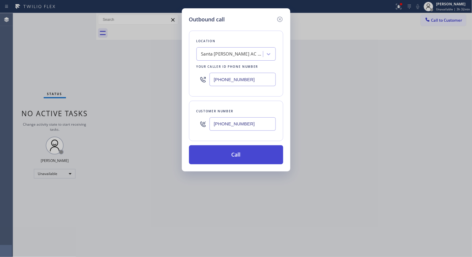
type input "[PHONE_NUMBER]"
click at [245, 153] on button "Call" at bounding box center [236, 154] width 94 height 19
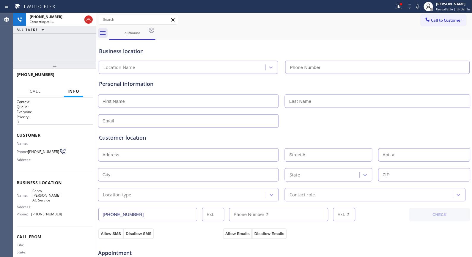
type input "[PHONE_NUMBER]"
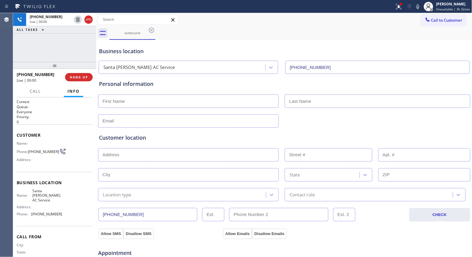
click at [201, 42] on div "Business location [GEOGRAPHIC_DATA][PERSON_NAME] AC Service [PHONE_NUMBER]" at bounding box center [284, 57] width 373 height 33
click at [76, 77] on span "HANG UP" at bounding box center [79, 77] width 18 height 4
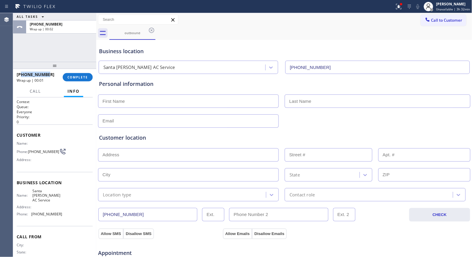
drag, startPoint x: 49, startPoint y: 75, endPoint x: 21, endPoint y: 75, distance: 27.6
click at [21, 75] on div "[PHONE_NUMBER]" at bounding box center [38, 75] width 42 height 6
copy span "8053097724"
click at [79, 78] on span "COMPLETE" at bounding box center [77, 77] width 21 height 4
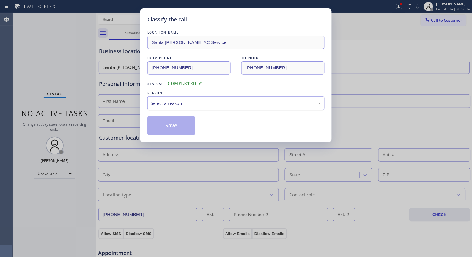
click at [228, 102] on div "Select a reason" at bounding box center [236, 103] width 171 height 7
click at [168, 126] on button "Save" at bounding box center [171, 125] width 48 height 19
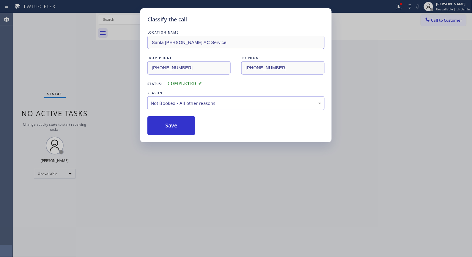
click at [447, 23] on div "Classify the call LOCATION NAME [GEOGRAPHIC_DATA][PERSON_NAME] AC Service FROM …" at bounding box center [236, 128] width 472 height 257
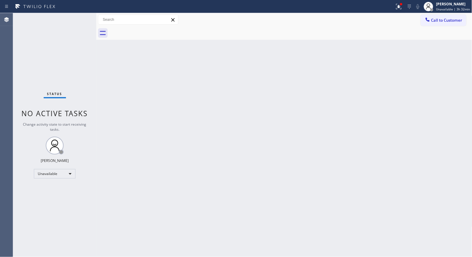
click at [447, 23] on button "Call to Customer" at bounding box center [443, 20] width 45 height 11
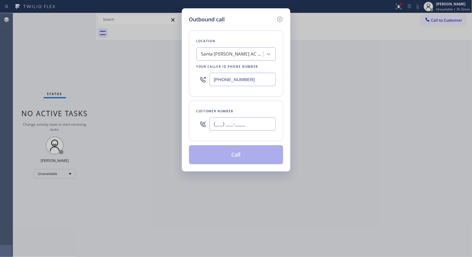
drag, startPoint x: 266, startPoint y: 123, endPoint x: 209, endPoint y: 124, distance: 56.8
click at [209, 124] on div "(___) ___-____" at bounding box center [235, 123] width 79 height 19
paste input "805) 309-7724"
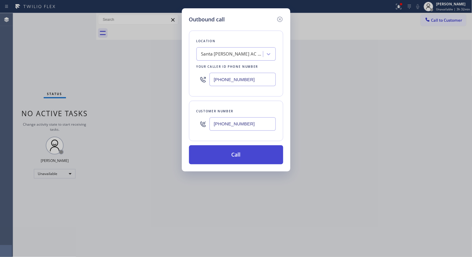
type input "[PHONE_NUMBER]"
click at [256, 160] on button "Call" at bounding box center [236, 154] width 94 height 19
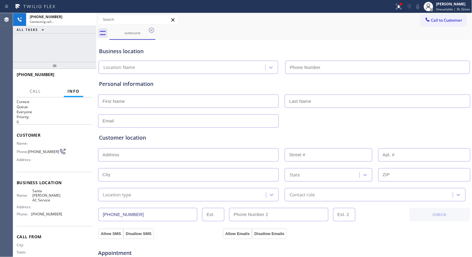
type input "[PHONE_NUMBER]"
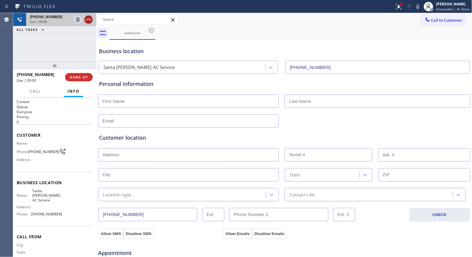
click at [90, 21] on icon at bounding box center [88, 19] width 7 height 7
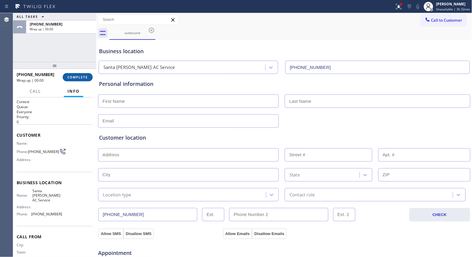
click at [70, 76] on span "COMPLETE" at bounding box center [77, 77] width 21 height 4
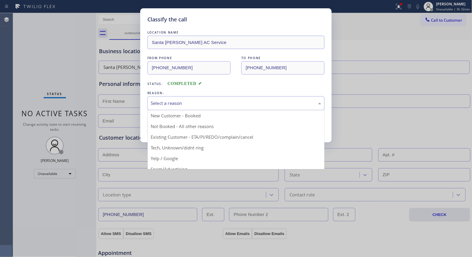
click at [210, 106] on div "Select a reason" at bounding box center [236, 103] width 171 height 7
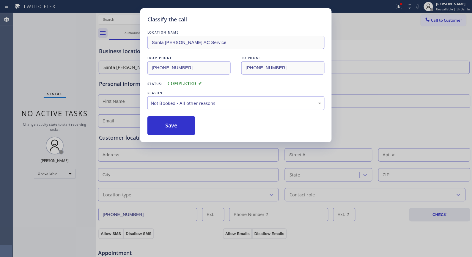
click at [180, 129] on button "Save" at bounding box center [171, 125] width 48 height 19
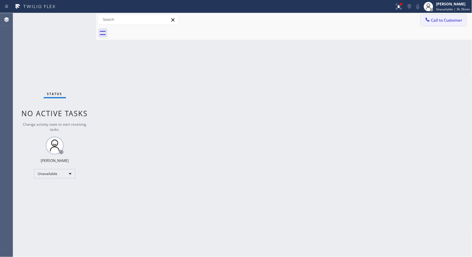
click at [448, 23] on button "Call to Customer" at bounding box center [443, 20] width 45 height 11
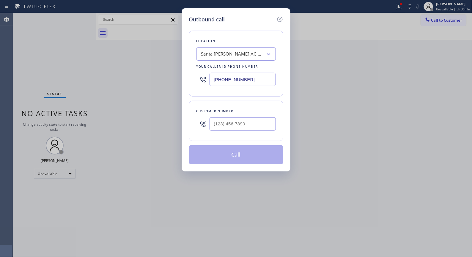
drag, startPoint x: 262, startPoint y: 79, endPoint x: 160, endPoint y: 69, distance: 102.1
click at [160, 69] on div "Outbound call Location [GEOGRAPHIC_DATA][PERSON_NAME] AC Service Your caller id…" at bounding box center [236, 128] width 472 height 257
paste input "55) 904-2265"
type input "[PHONE_NUMBER]"
drag, startPoint x: 224, startPoint y: 123, endPoint x: 194, endPoint y: 121, distance: 30.7
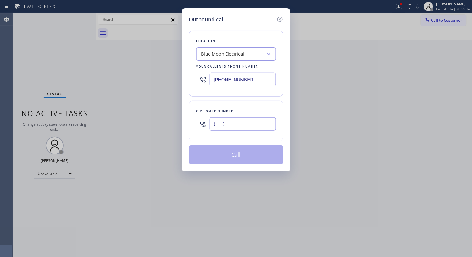
click at [194, 121] on div "Customer number (___) ___-____" at bounding box center [236, 121] width 94 height 40
paste input "818) 618-0692"
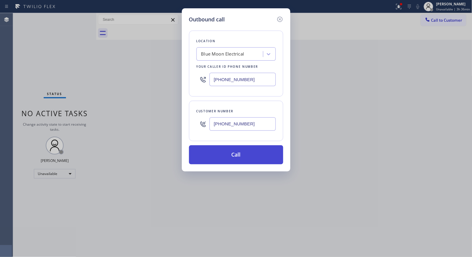
type input "[PHONE_NUMBER]"
click at [250, 157] on button "Call" at bounding box center [236, 154] width 94 height 19
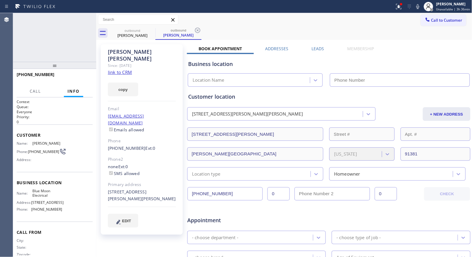
type input "[PHONE_NUMBER]"
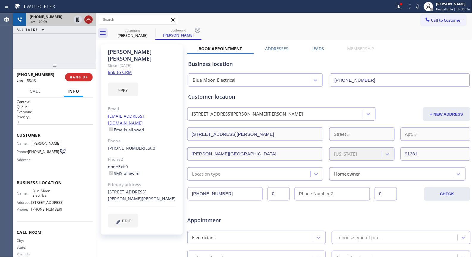
click at [90, 20] on icon at bounding box center [88, 19] width 7 height 7
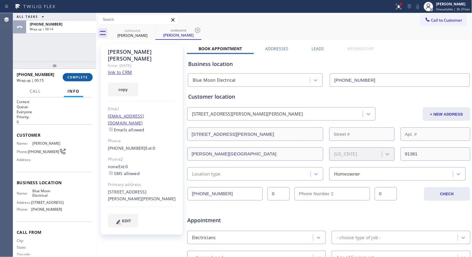
click at [83, 78] on span "COMPLETE" at bounding box center [77, 77] width 21 height 4
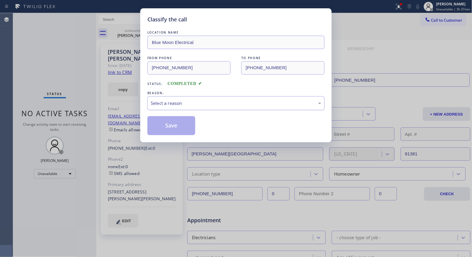
click at [194, 104] on div "Select a reason" at bounding box center [236, 103] width 171 height 7
click at [186, 128] on button "Save" at bounding box center [171, 125] width 48 height 19
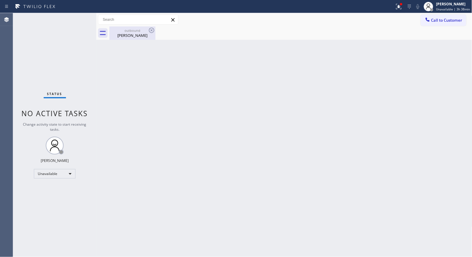
drag, startPoint x: 123, startPoint y: 36, endPoint x: 132, endPoint y: 37, distance: 9.3
click at [123, 36] on div "[PERSON_NAME]" at bounding box center [132, 35] width 45 height 5
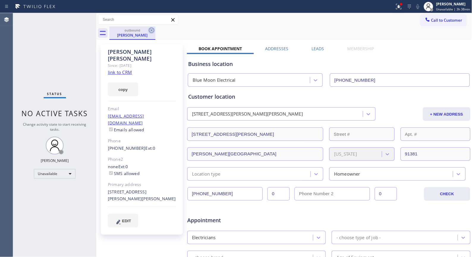
click at [152, 28] on icon at bounding box center [151, 30] width 5 height 5
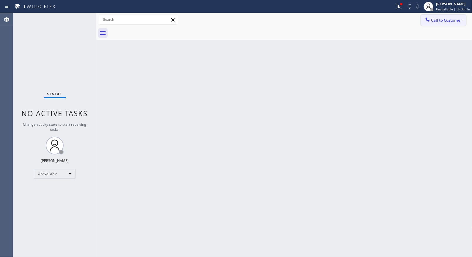
click at [444, 21] on span "Call to Customer" at bounding box center [446, 20] width 31 height 5
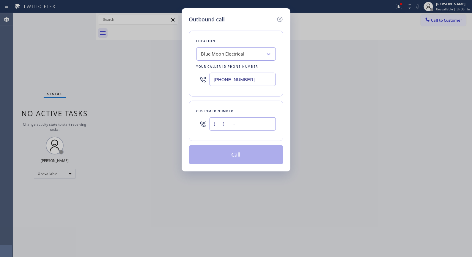
drag, startPoint x: 251, startPoint y: 122, endPoint x: 193, endPoint y: 112, distance: 59.6
click at [193, 113] on div "Customer number (___) ___-____" at bounding box center [236, 121] width 94 height 40
paste input "818) 618-0692"
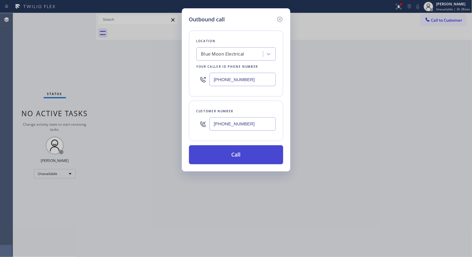
type input "[PHONE_NUMBER]"
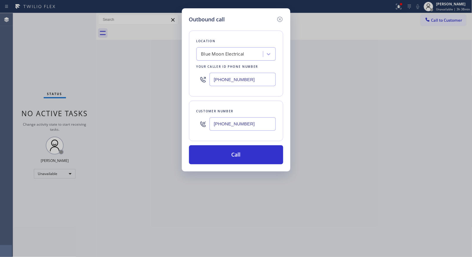
drag, startPoint x: 242, startPoint y: 158, endPoint x: 259, endPoint y: 60, distance: 99.1
click at [259, 60] on div "Location Blue Moon Electrical Your caller id phone number [PHONE_NUMBER] Custom…" at bounding box center [236, 93] width 94 height 141
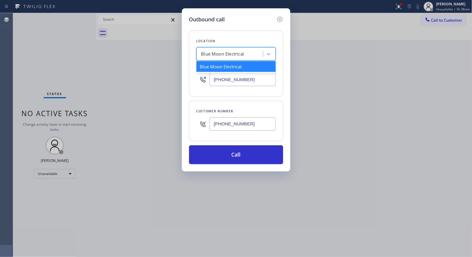
click at [245, 48] on div "Blue Moon Electrical" at bounding box center [235, 53] width 79 height 13
click at [209, 52] on input "Bluemoon electrica" at bounding box center [220, 54] width 39 height 5
type input "Blue moon electrica"
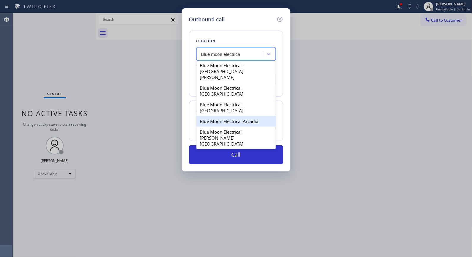
scroll to position [33, 0]
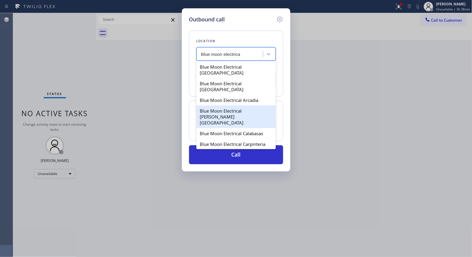
click at [248, 105] on div "Blue Moon Electrical [PERSON_NAME][GEOGRAPHIC_DATA]" at bounding box center [235, 116] width 79 height 23
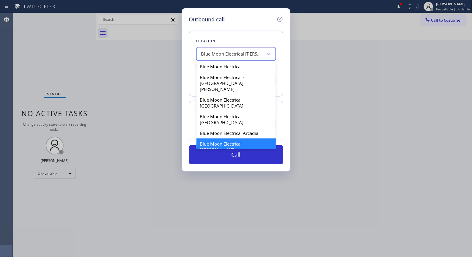
click at [235, 51] on div "Blue Moon Electrical [PERSON_NAME][GEOGRAPHIC_DATA]" at bounding box center [232, 54] width 62 height 7
click at [238, 161] on div "Blue Moon Electrical Calabasas" at bounding box center [235, 166] width 79 height 11
click at [227, 51] on div "Blue Moon Electrical Calabasas" at bounding box center [232, 54] width 62 height 7
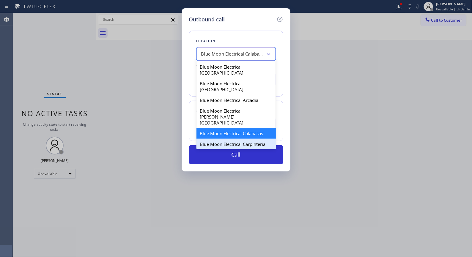
click at [232, 139] on div "Blue Moon Electrical Carpinteria" at bounding box center [235, 144] width 79 height 11
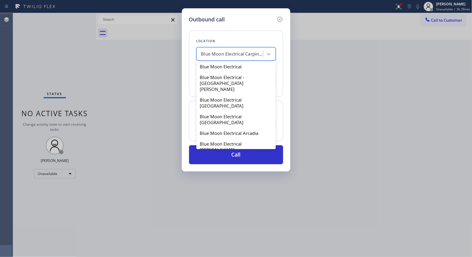
click at [233, 54] on div "Blue Moon Electrical Carpinteria" at bounding box center [232, 54] width 62 height 7
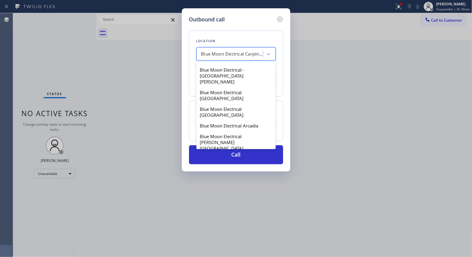
scroll to position [7, 0]
click at [249, 104] on div "Blue Moon Electrical [GEOGRAPHIC_DATA]" at bounding box center [235, 112] width 79 height 17
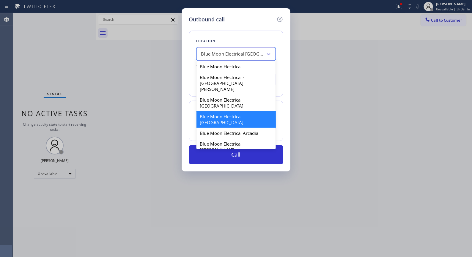
click at [236, 53] on div "Blue Moon Electrical [GEOGRAPHIC_DATA]" at bounding box center [232, 54] width 62 height 7
click at [248, 138] on div "Blue Moon Electrical [PERSON_NAME][GEOGRAPHIC_DATA]" at bounding box center [235, 149] width 79 height 23
type input "[PHONE_NUMBER]"
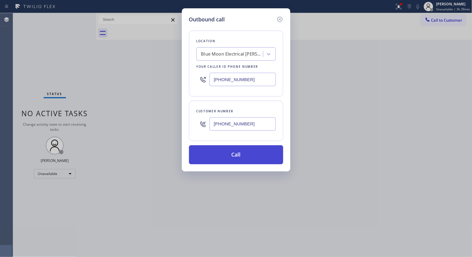
drag, startPoint x: 248, startPoint y: 155, endPoint x: 249, endPoint y: 116, distance: 38.7
click at [247, 155] on button "Call" at bounding box center [236, 154] width 94 height 19
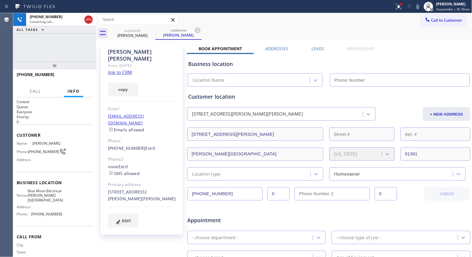
type input "[PHONE_NUMBER]"
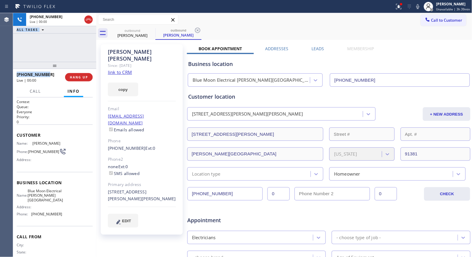
drag, startPoint x: 54, startPoint y: 75, endPoint x: 7, endPoint y: 78, distance: 47.7
click at [7, 78] on div "Agent Desktop Classify the call LOCATION NAME [GEOGRAPHIC_DATA] FROM PHONE [PHO…" at bounding box center [236, 135] width 472 height 244
copy div "Classify the call LOCATION NAME FROM PHONE TO PHONE Status: COMPLETED REASON: N…"
click at [84, 77] on button "HANG UP" at bounding box center [79, 77] width 28 height 8
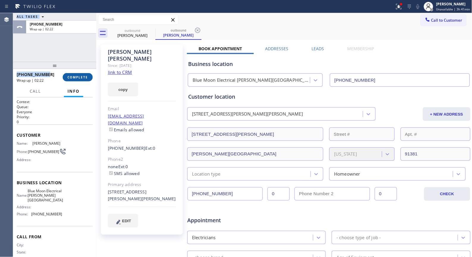
click at [75, 78] on span "COMPLETE" at bounding box center [77, 77] width 21 height 4
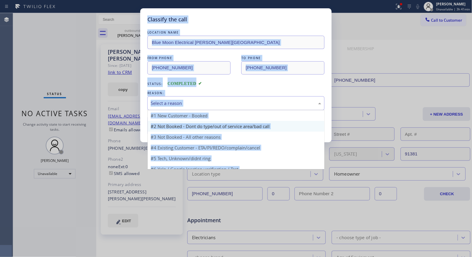
drag, startPoint x: 204, startPoint y: 102, endPoint x: 188, endPoint y: 124, distance: 27.3
click at [204, 102] on div "Select a reason" at bounding box center [236, 103] width 171 height 7
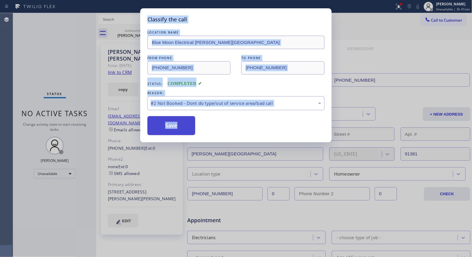
click at [182, 128] on button "Save" at bounding box center [171, 125] width 48 height 19
click at [126, 30] on div "Classify the call LOCATION NAME Blue Moon Electrical [PERSON_NAME][GEOGRAPHIC_D…" at bounding box center [236, 128] width 472 height 257
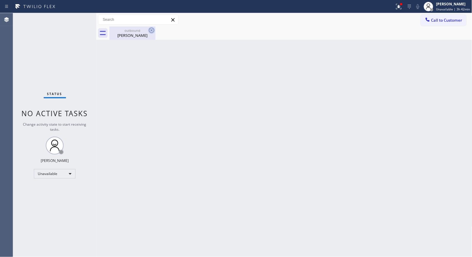
click at [149, 30] on icon at bounding box center [151, 30] width 5 height 5
click at [451, 8] on span "Unavailable | 3h 42min" at bounding box center [453, 9] width 34 height 4
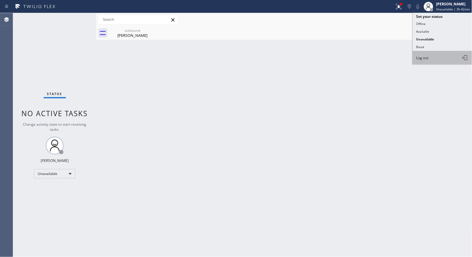
click at [424, 57] on span "Log out" at bounding box center [422, 57] width 12 height 5
